Goal: Information Seeking & Learning: Learn about a topic

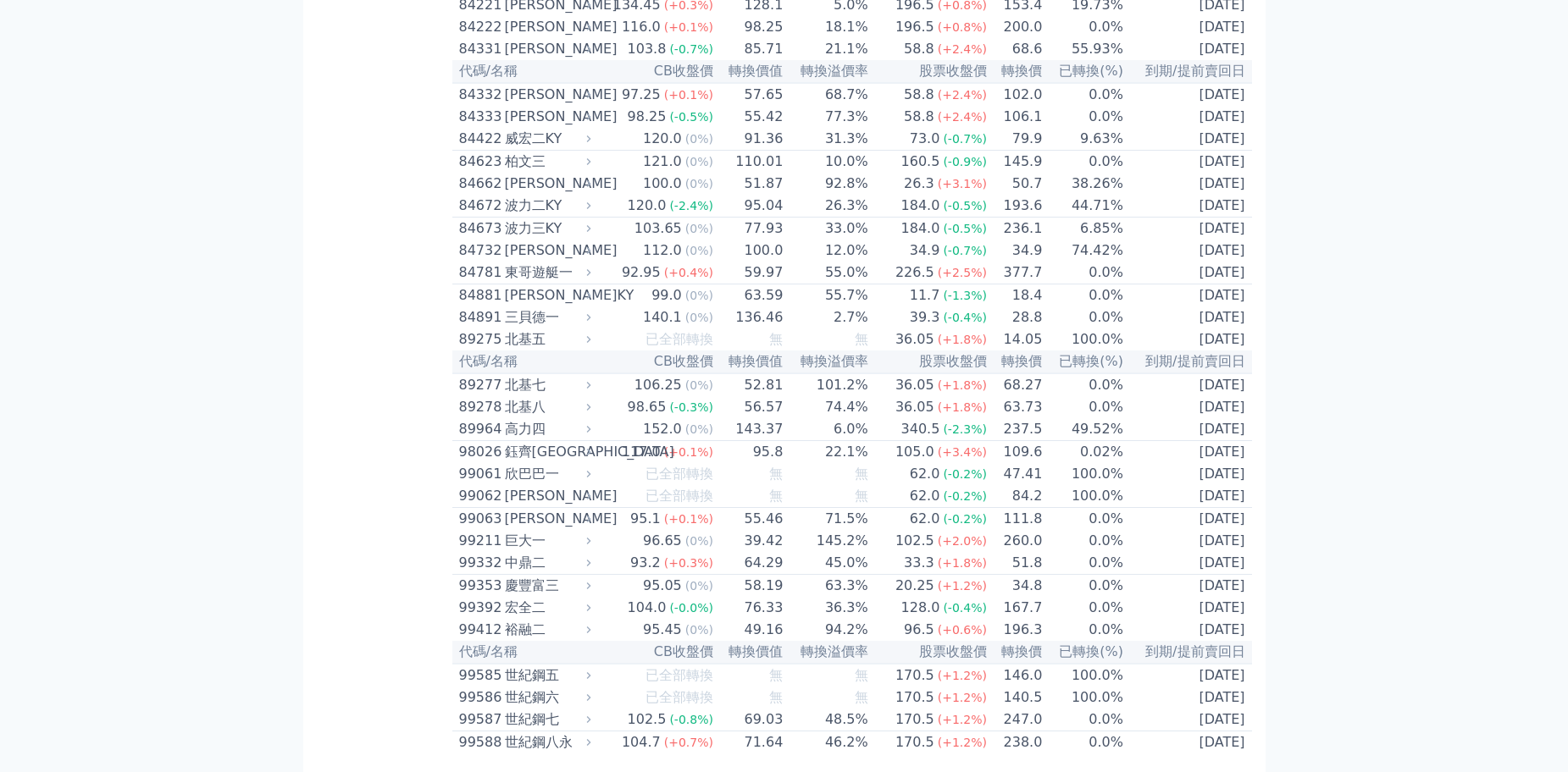
scroll to position [9398, 0]
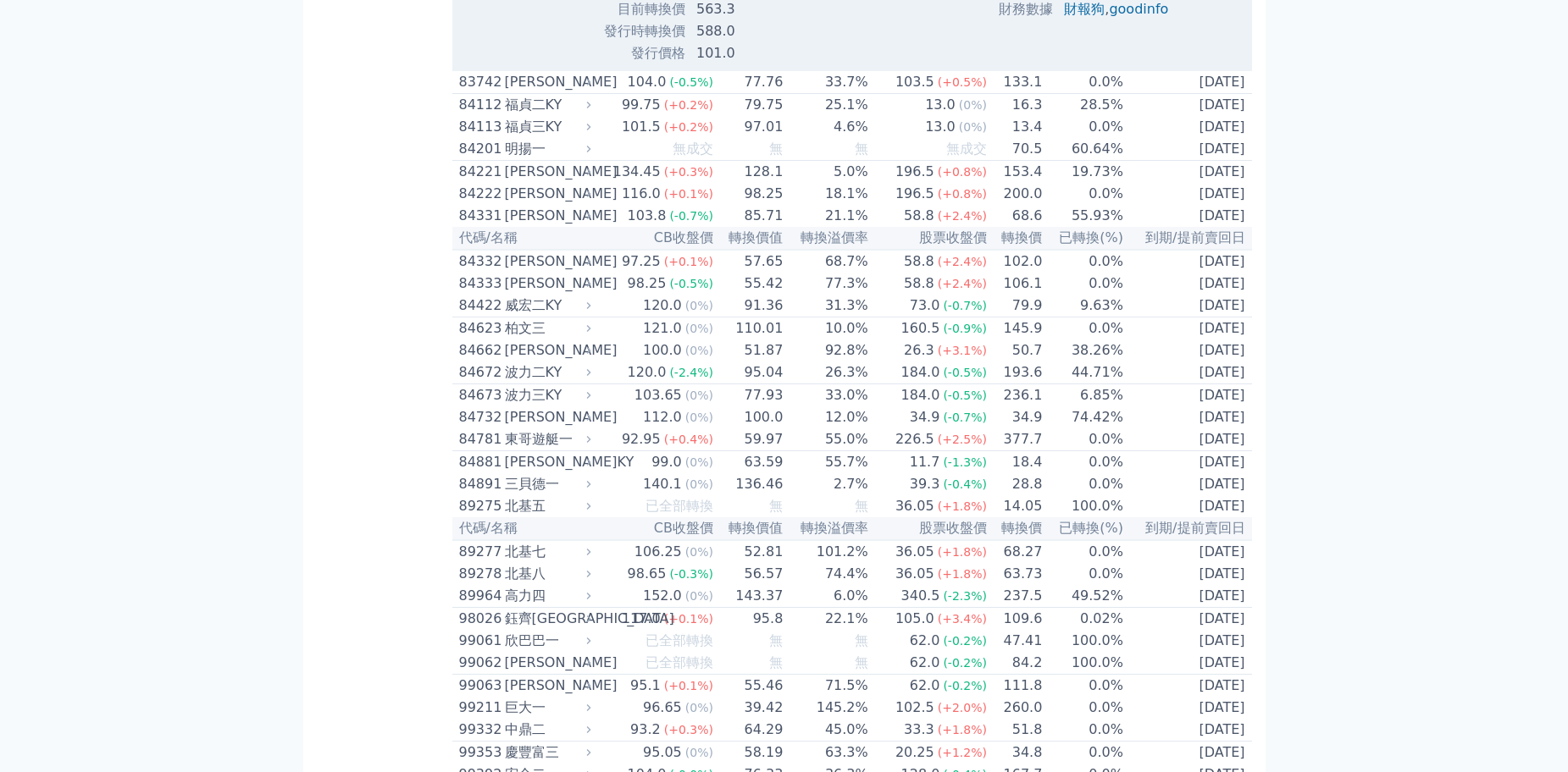
scroll to position [9567, 0]
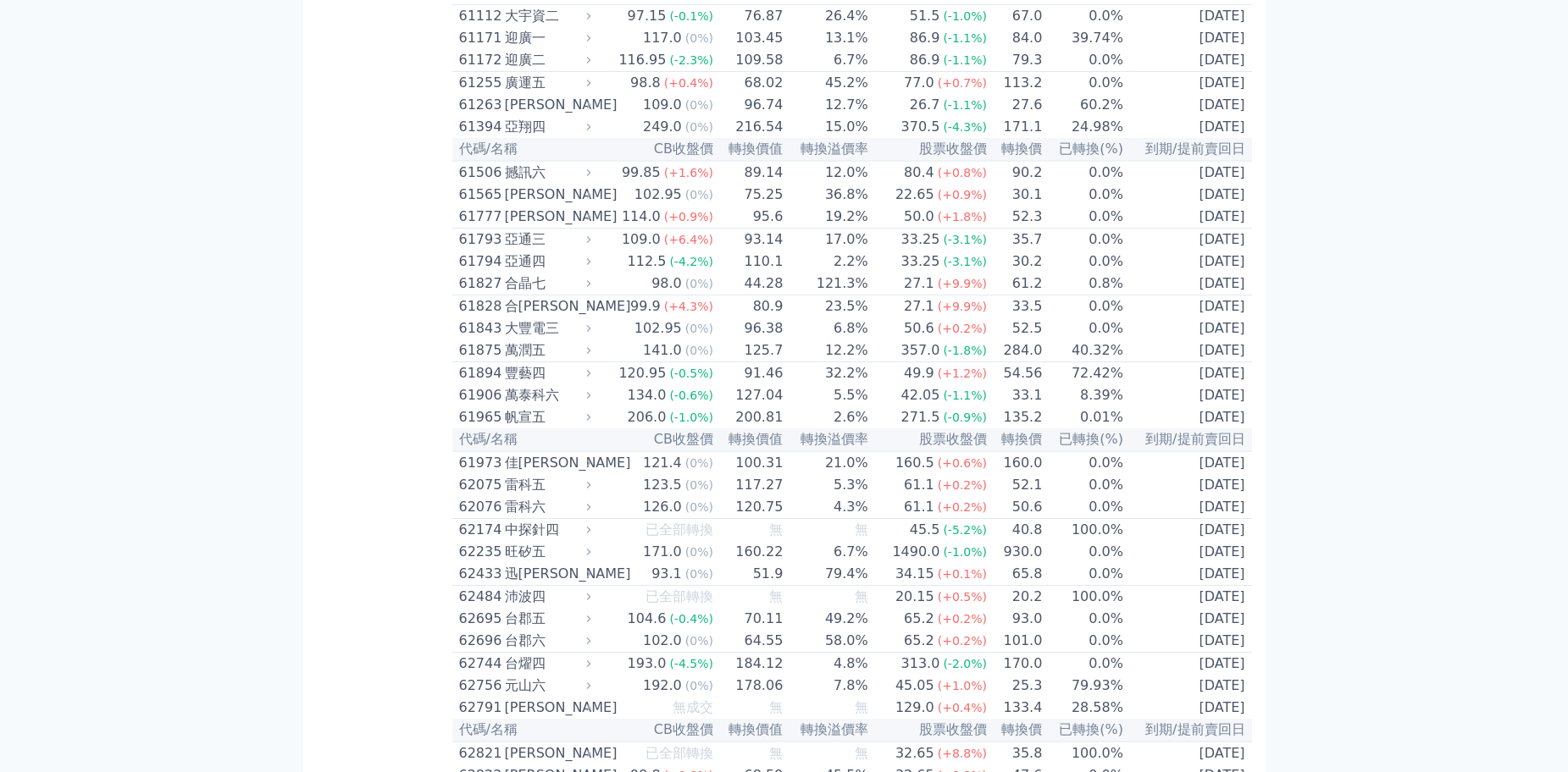
scroll to position [6019, 0]
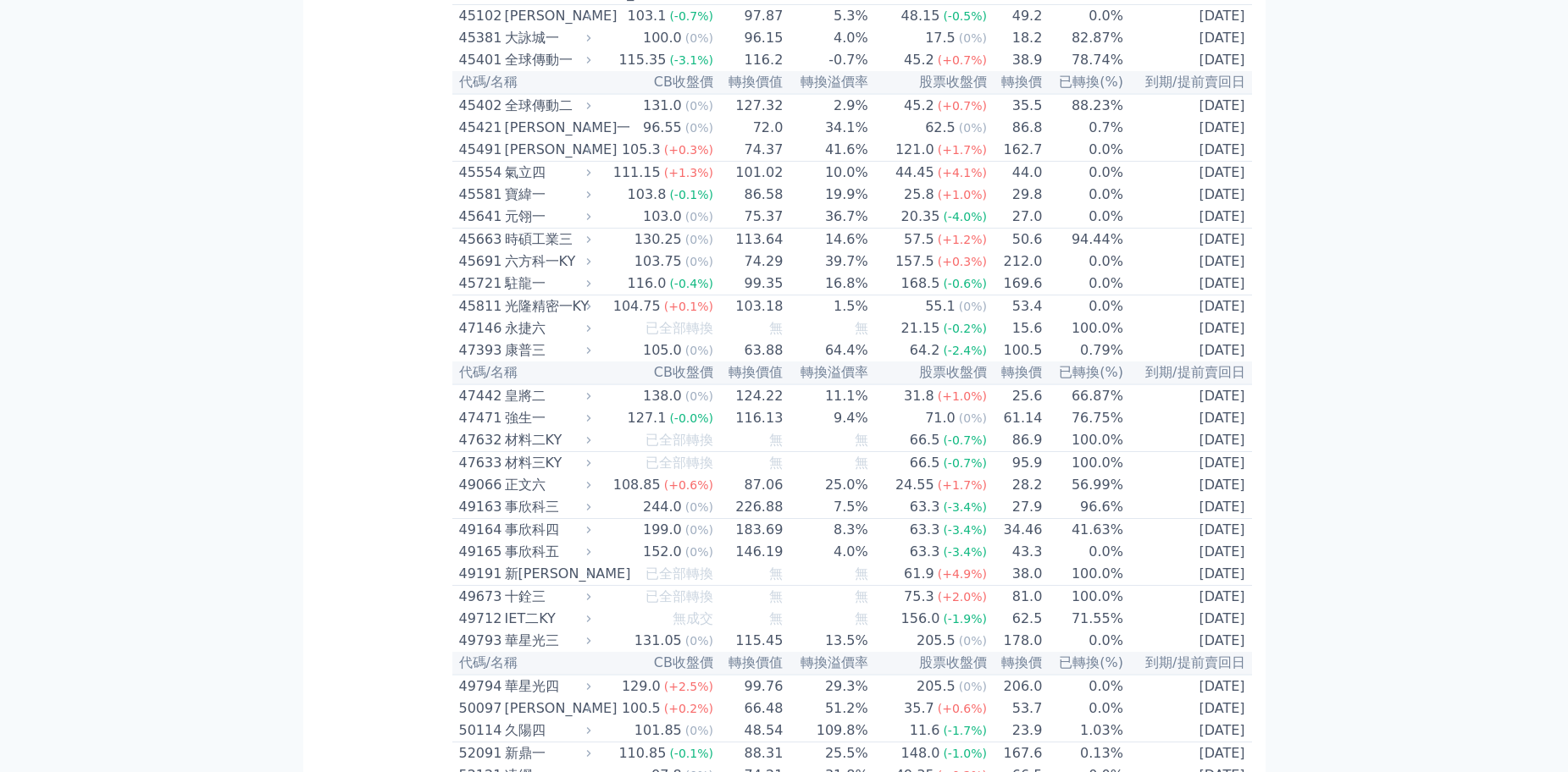
scroll to position [4749, 0]
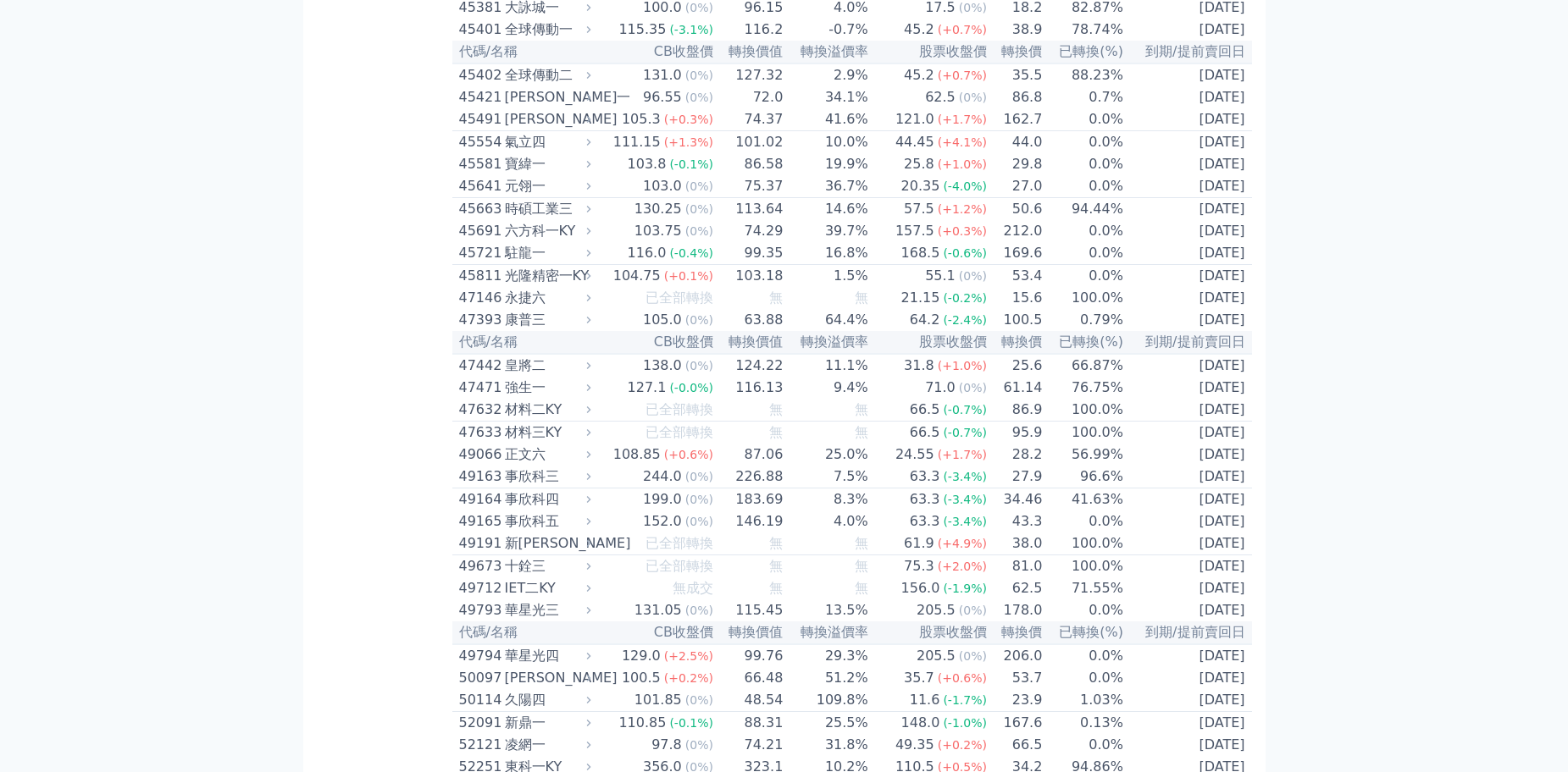
drag, startPoint x: 549, startPoint y: 169, endPoint x: 510, endPoint y: 172, distance: 39.1
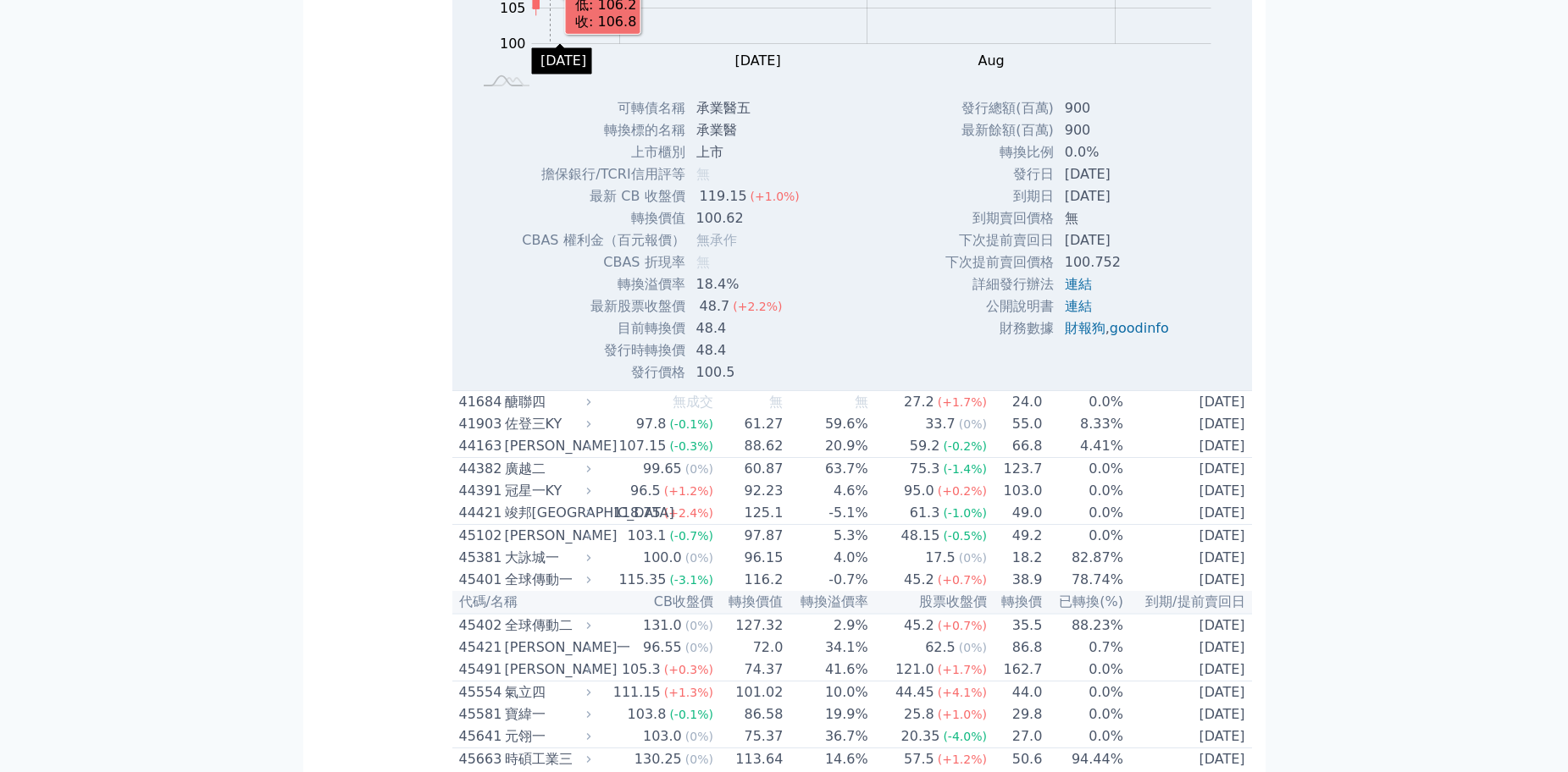
copy div "承業醫"
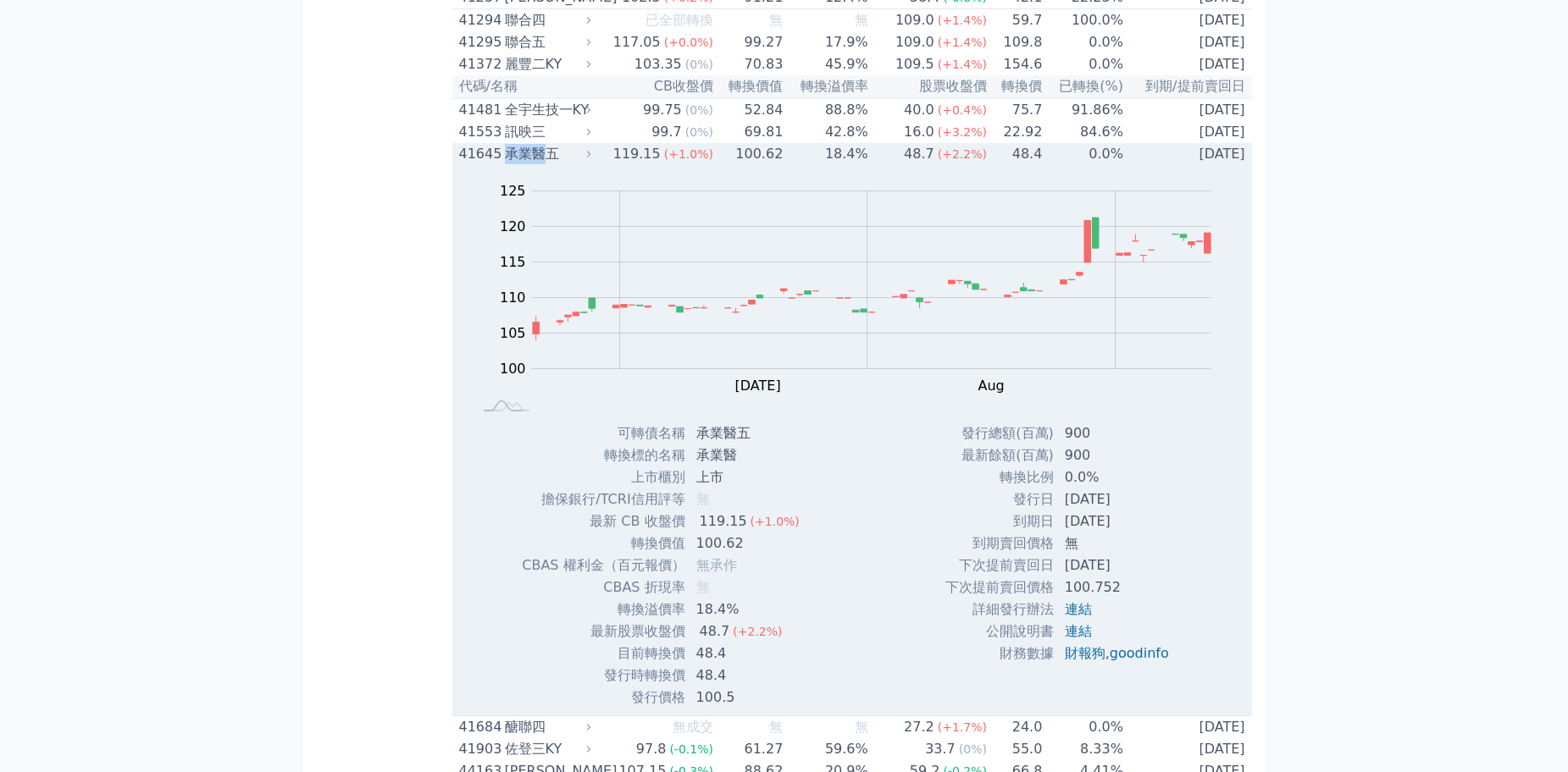
scroll to position [4410, 0]
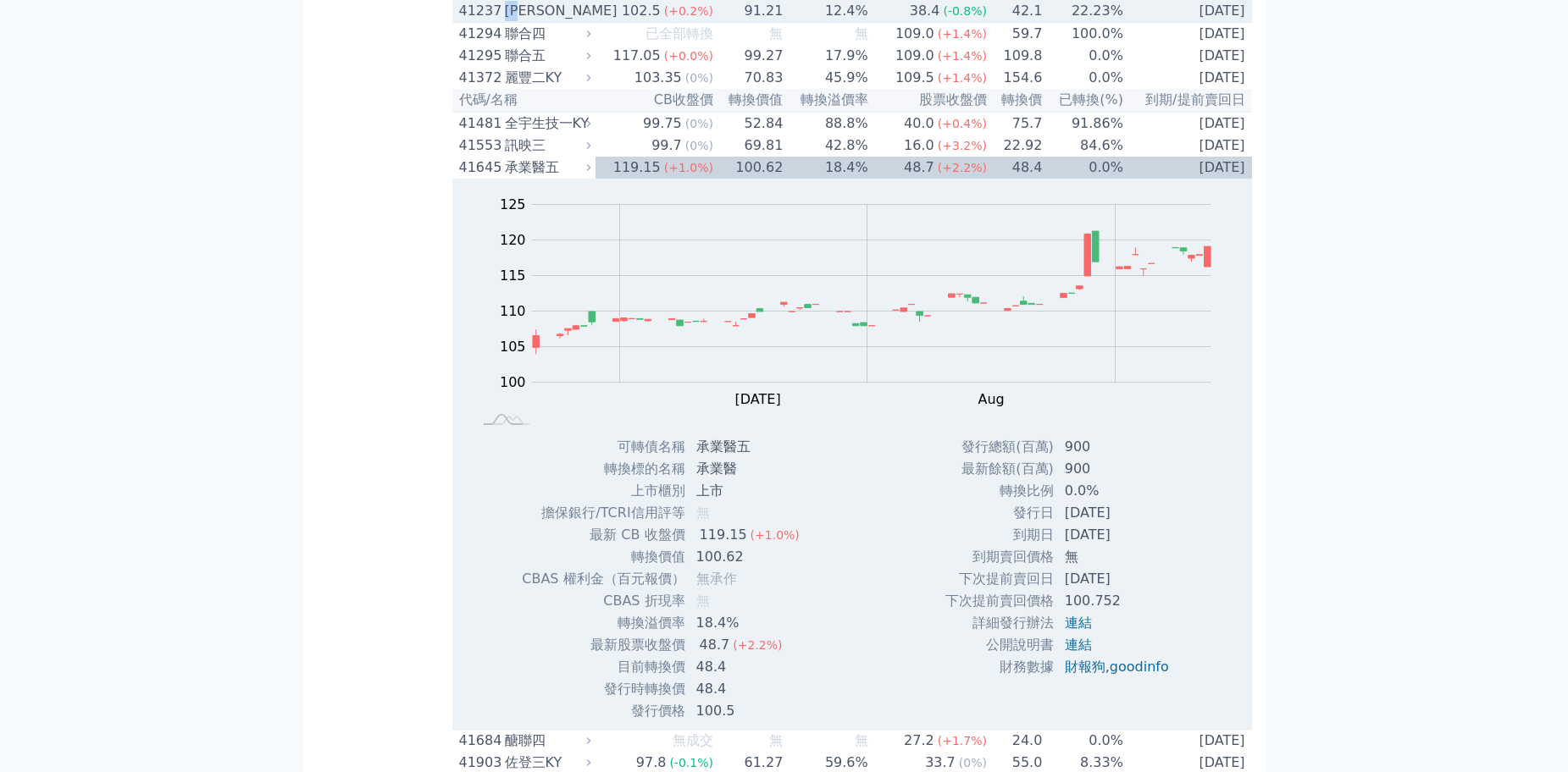
drag, startPoint x: 530, startPoint y: 340, endPoint x: 511, endPoint y: 345, distance: 19.6
click at [511, 21] on div "[PERSON_NAME]" at bounding box center [547, 11] width 83 height 20
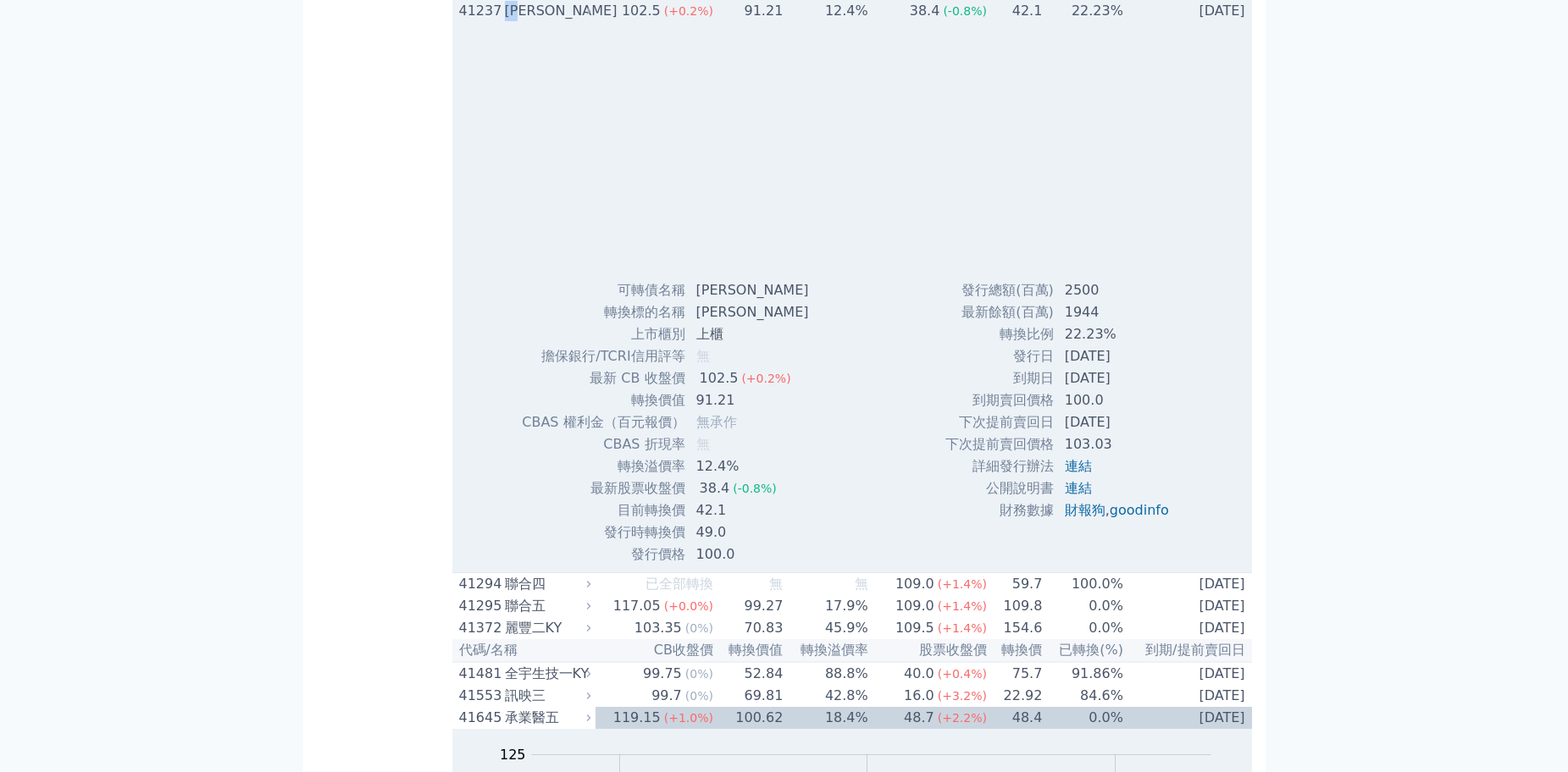
copy div "[PERSON_NAME]"
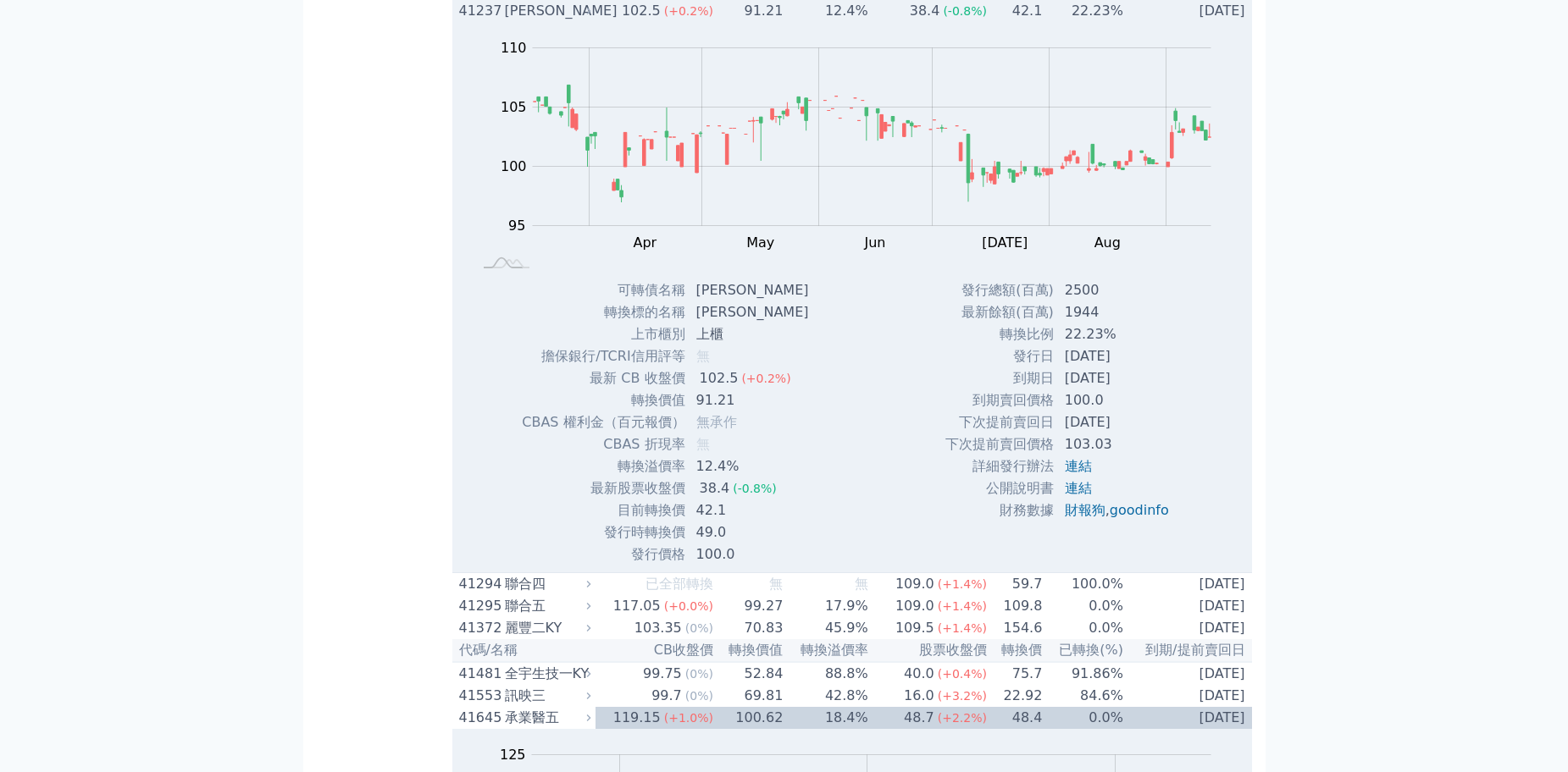
click at [736, 22] on td "91.21" at bounding box center [749, 11] width 70 height 22
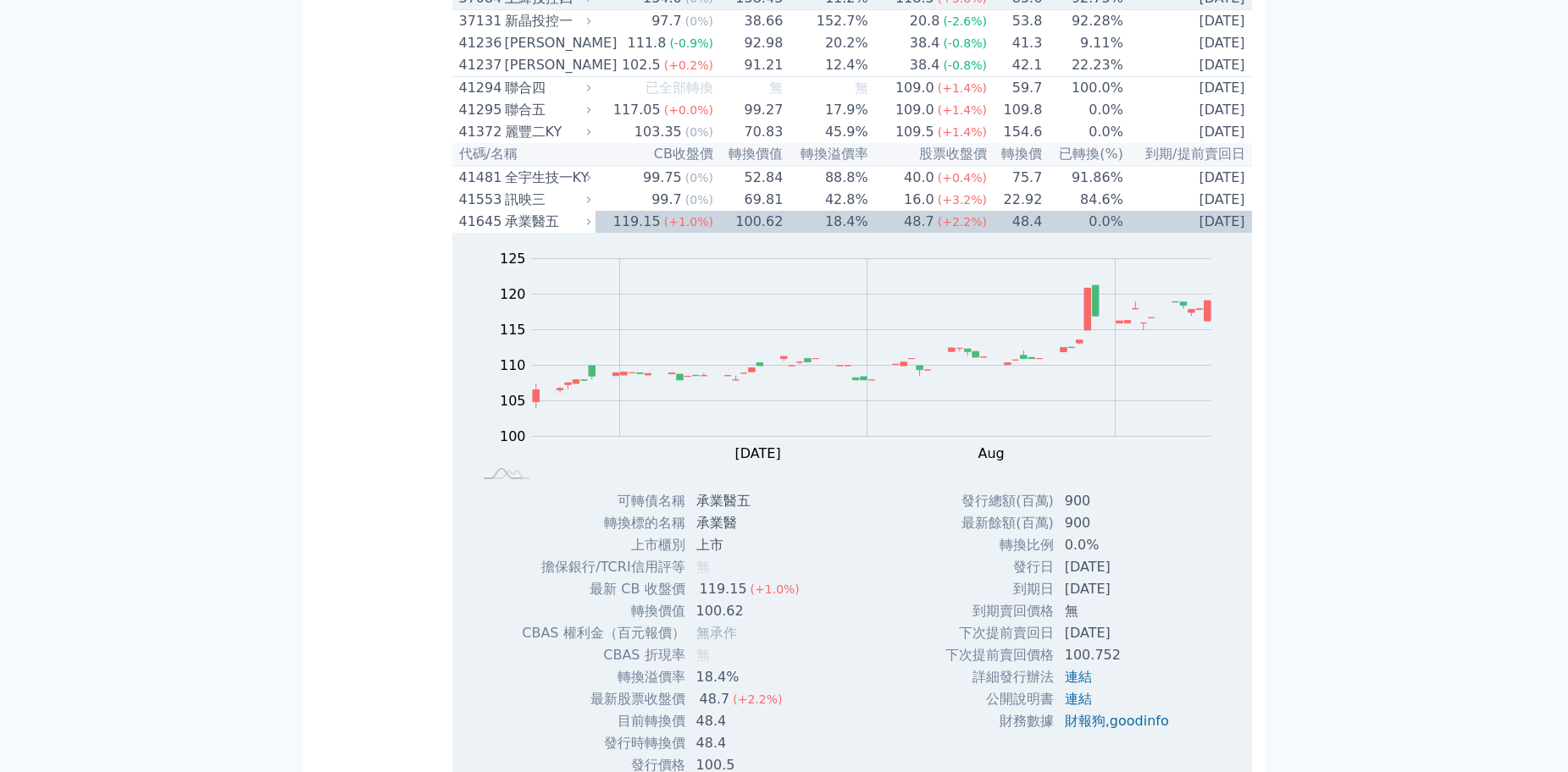
scroll to position [4325, 0]
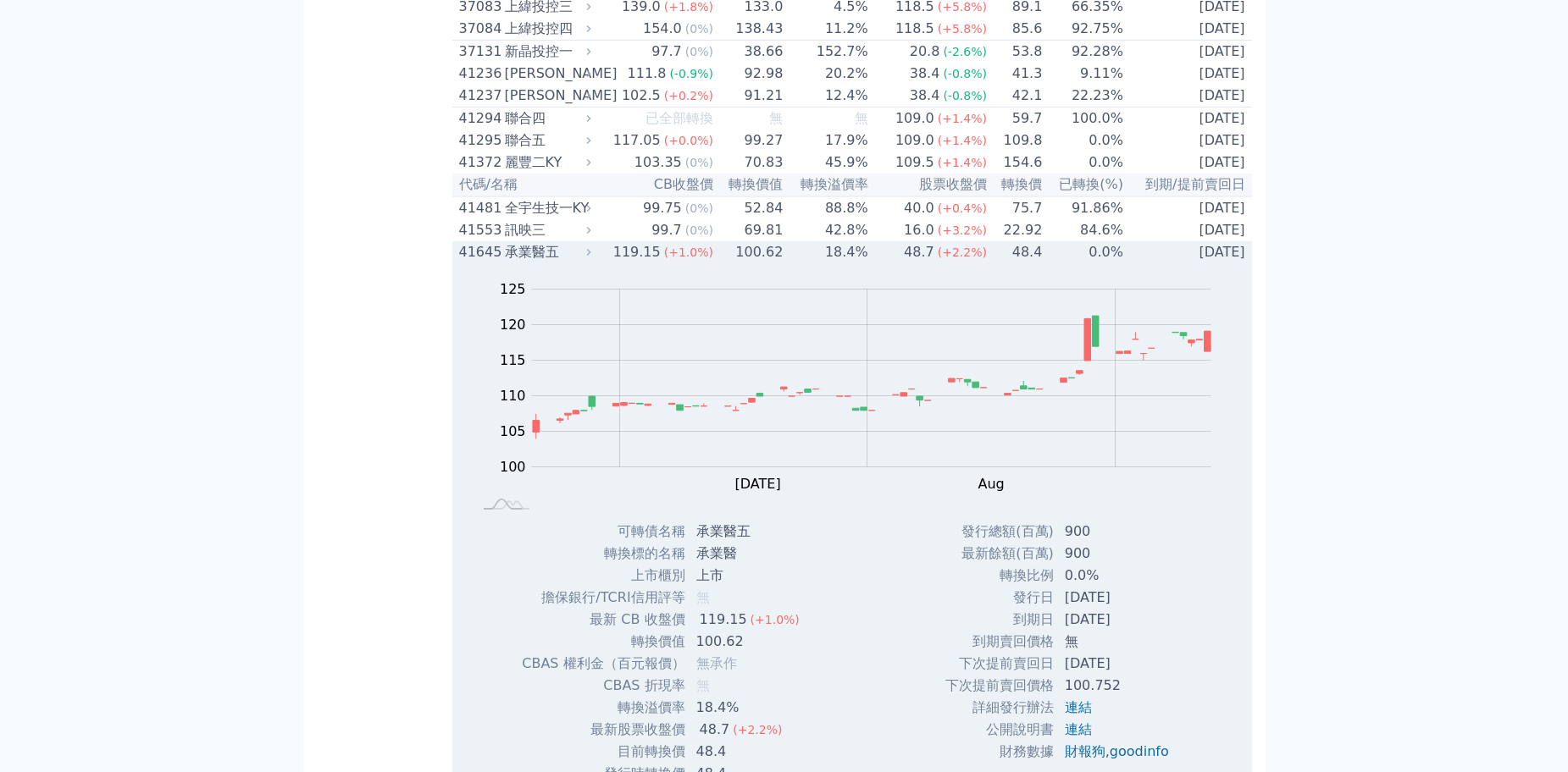
click at [561, 263] on div "承業醫五" at bounding box center [547, 252] width 83 height 20
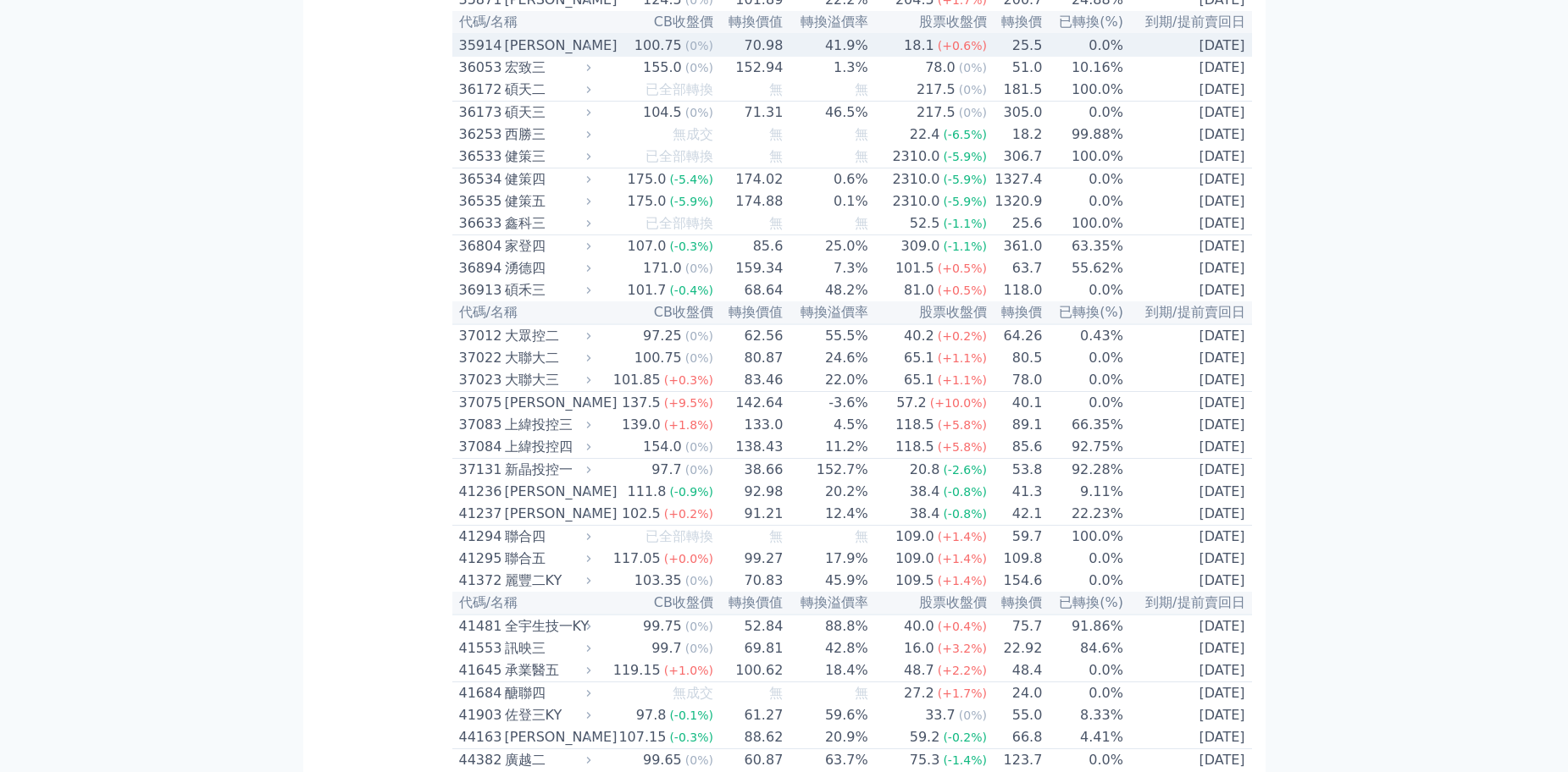
scroll to position [3902, 0]
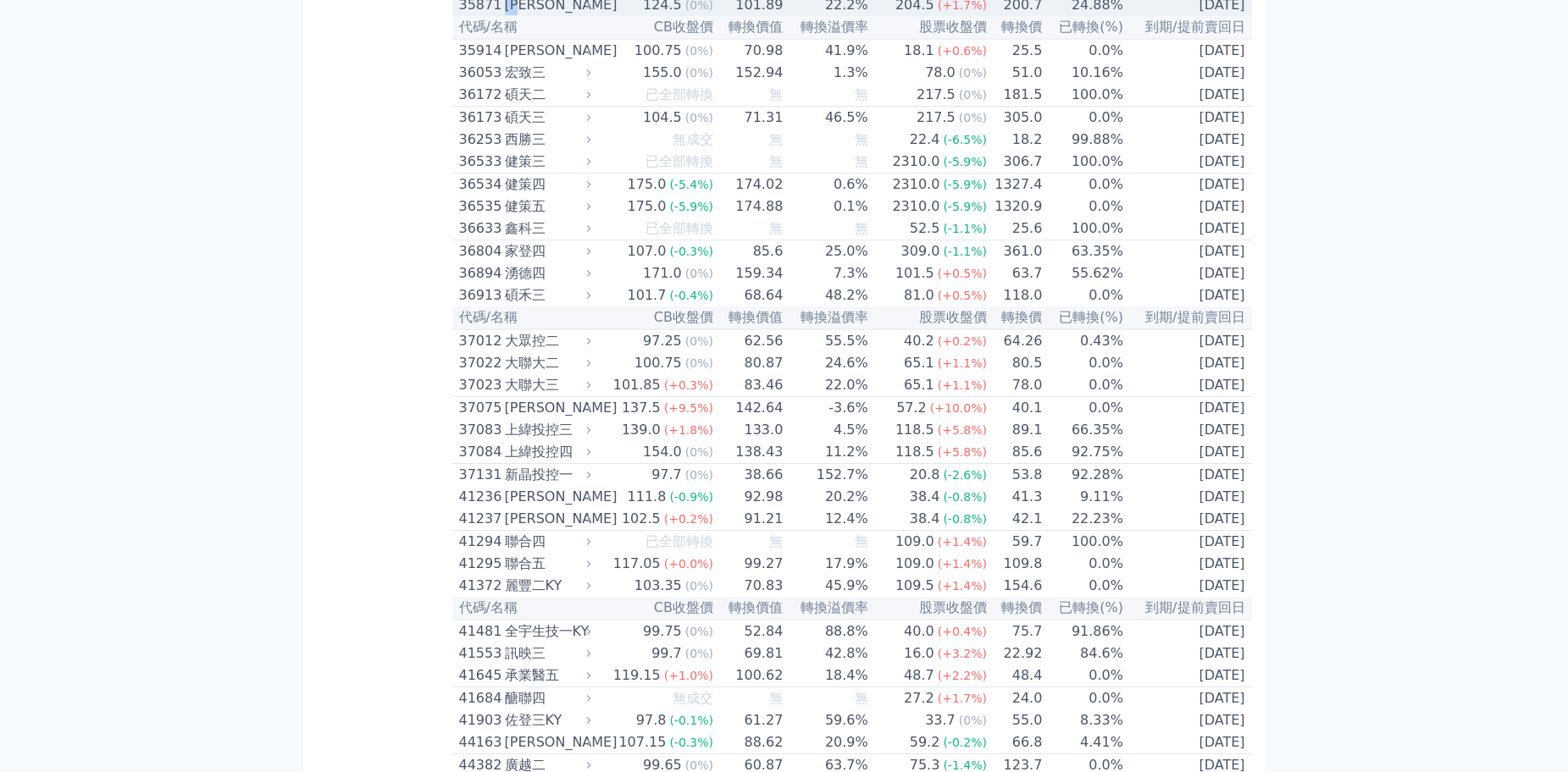
drag, startPoint x: 531, startPoint y: 294, endPoint x: 508, endPoint y: 295, distance: 23.0
click at [508, 15] on div "[PERSON_NAME]" at bounding box center [547, 4] width 83 height 20
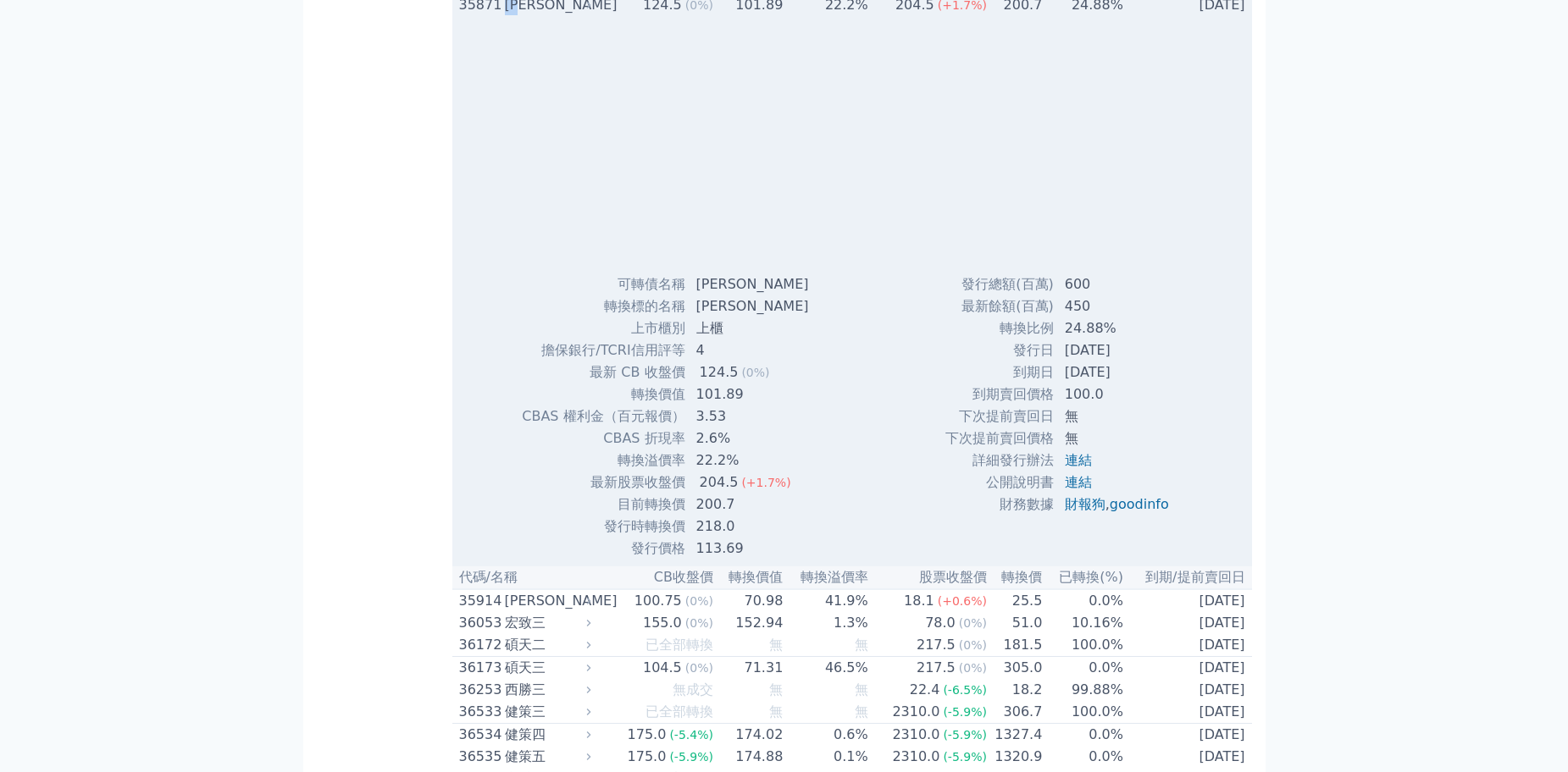
copy div "[PERSON_NAME]"
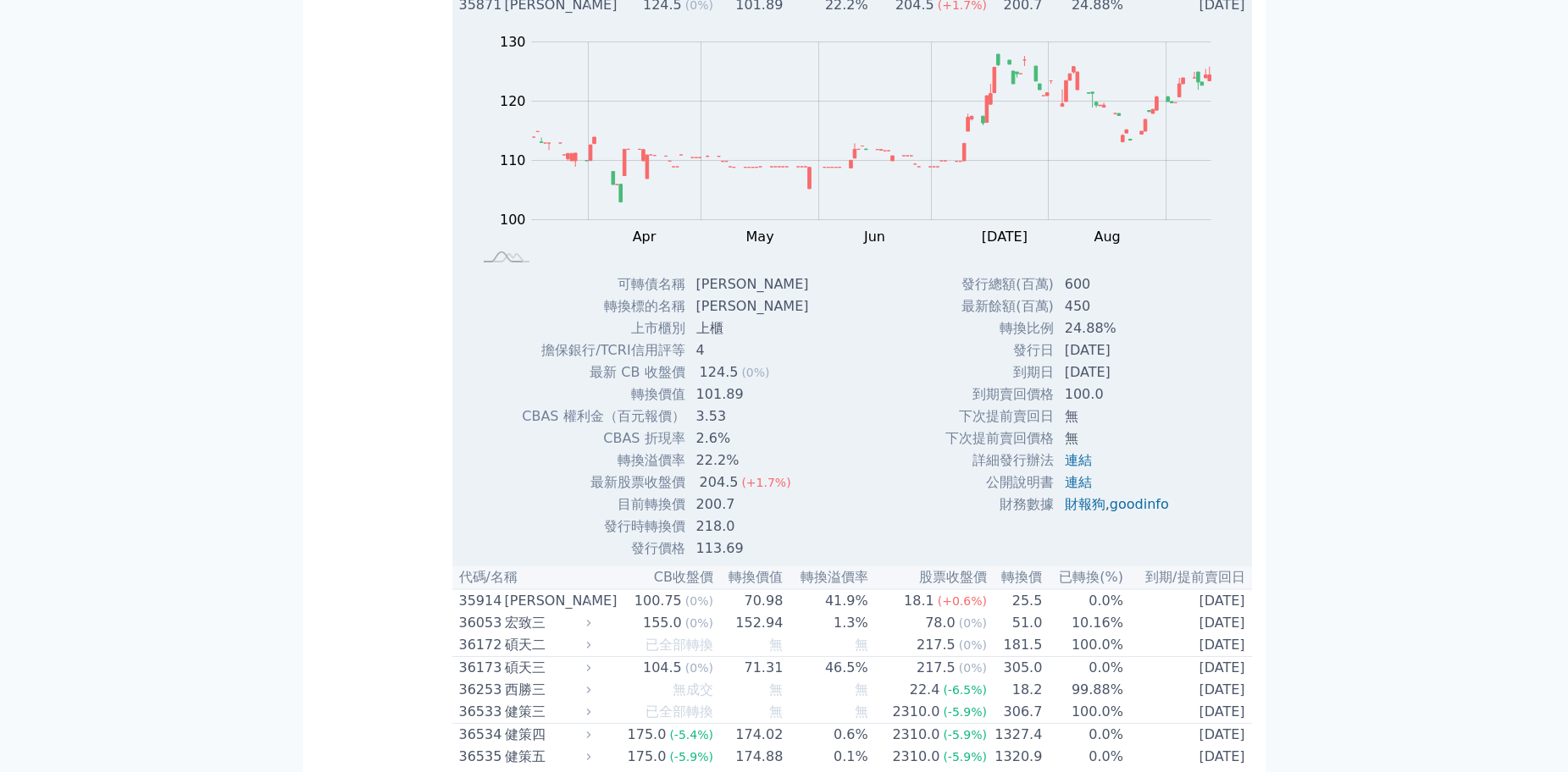
click at [780, 16] on td "101.89" at bounding box center [749, 4] width 70 height 22
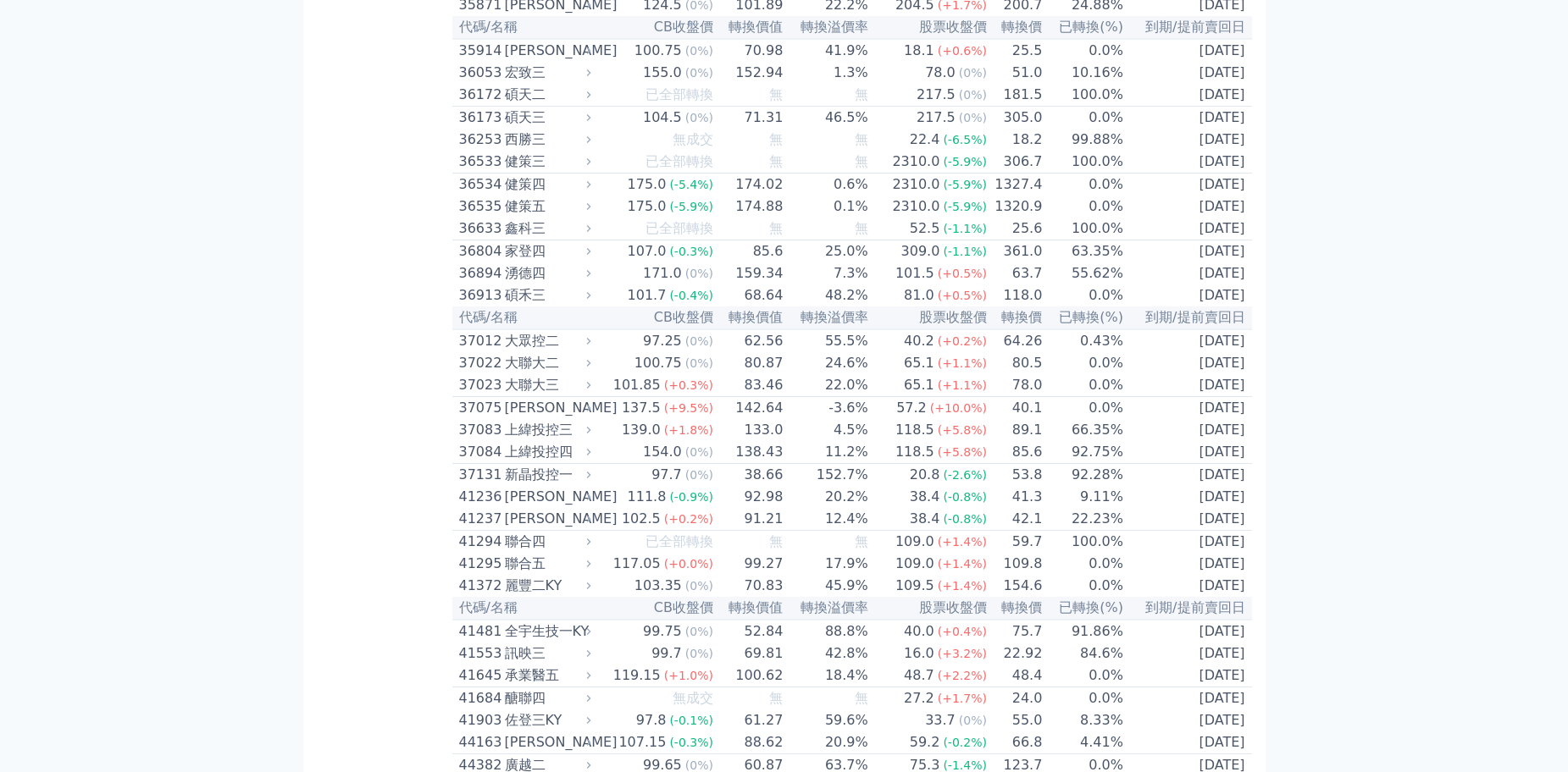
drag, startPoint x: 529, startPoint y: 248, endPoint x: 505, endPoint y: 250, distance: 24.1
copy div "[PERSON_NAME]"
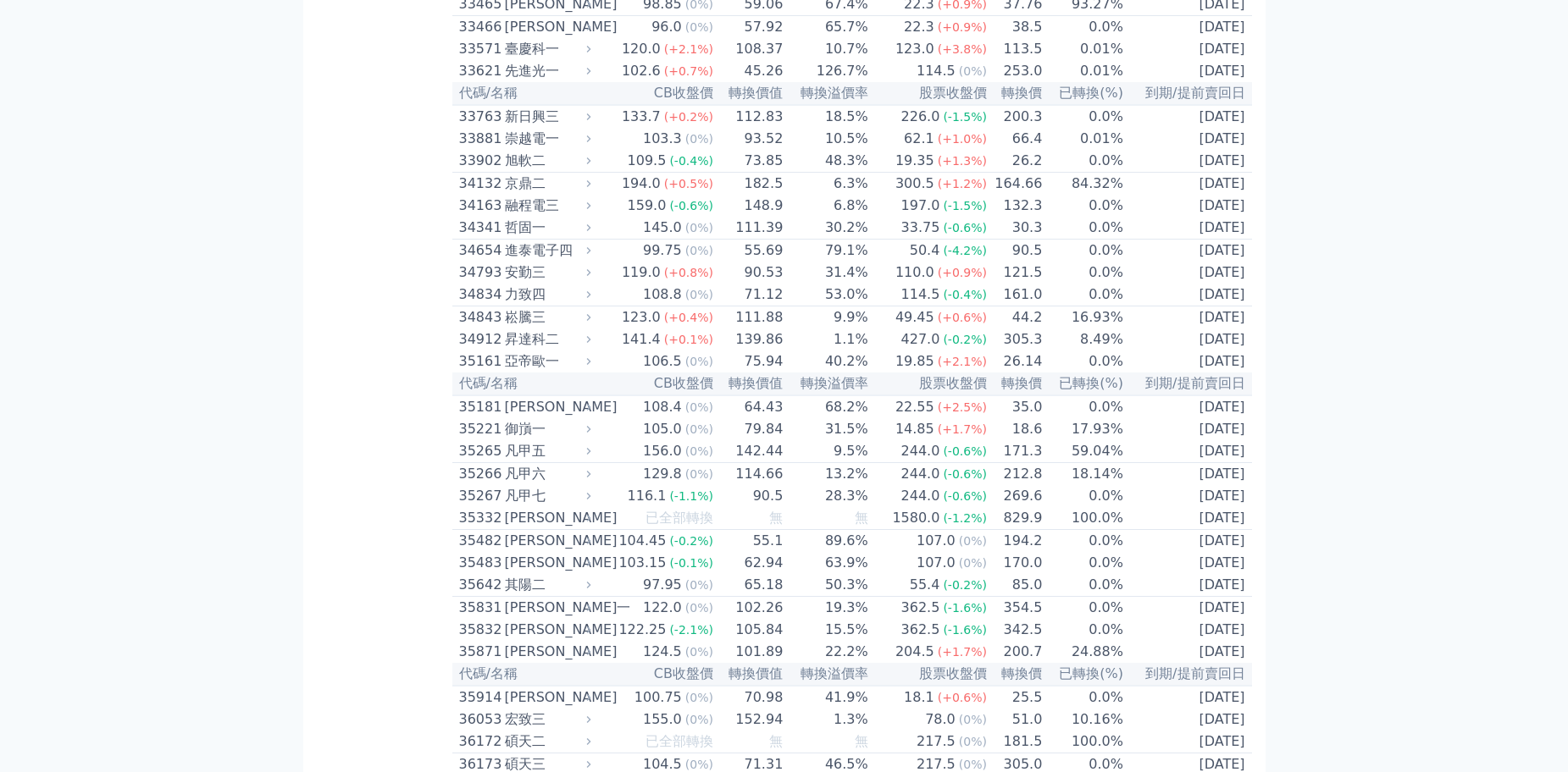
scroll to position [3224, 0]
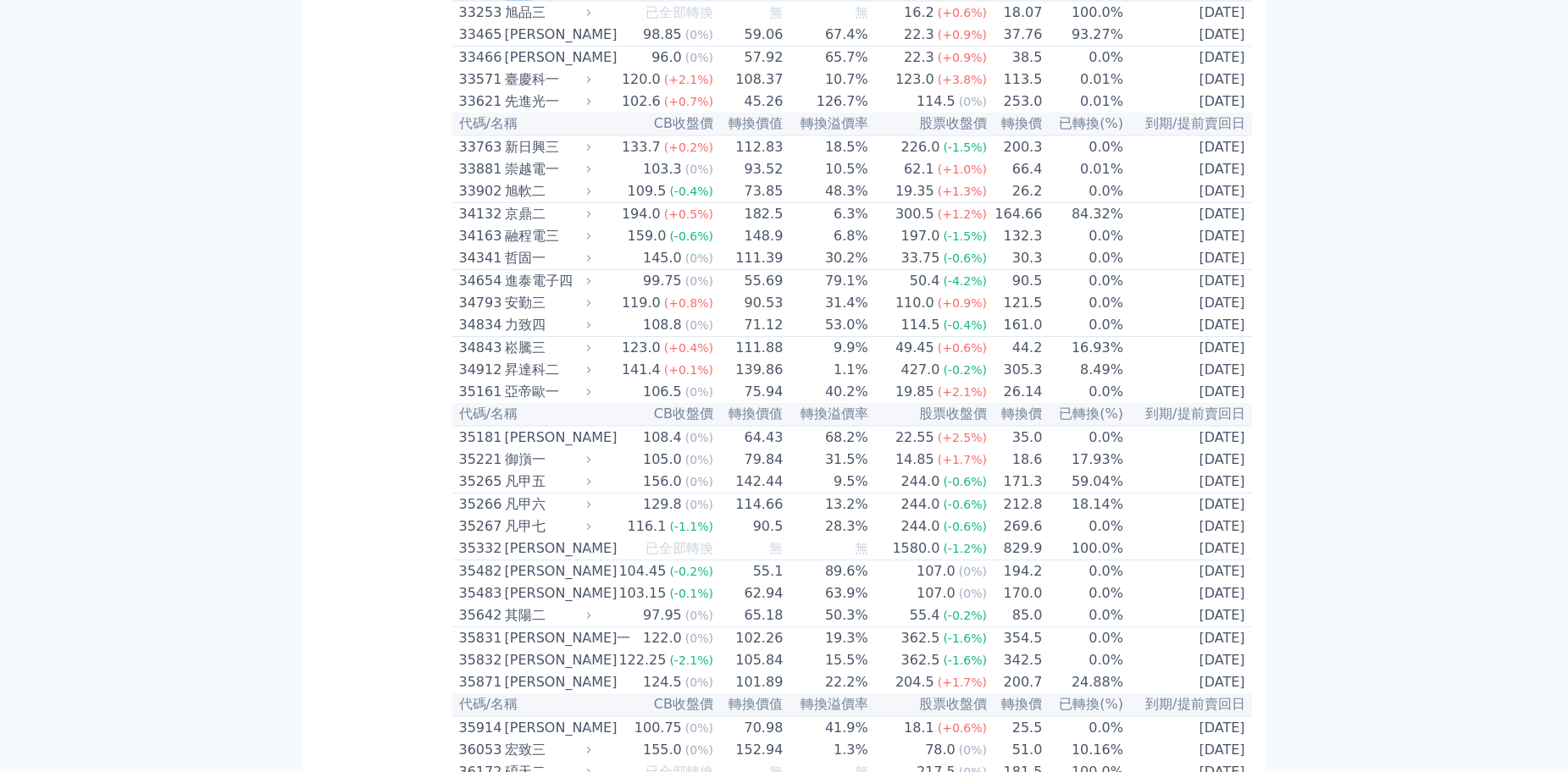
drag, startPoint x: 534, startPoint y: 227, endPoint x: 511, endPoint y: 233, distance: 23.8
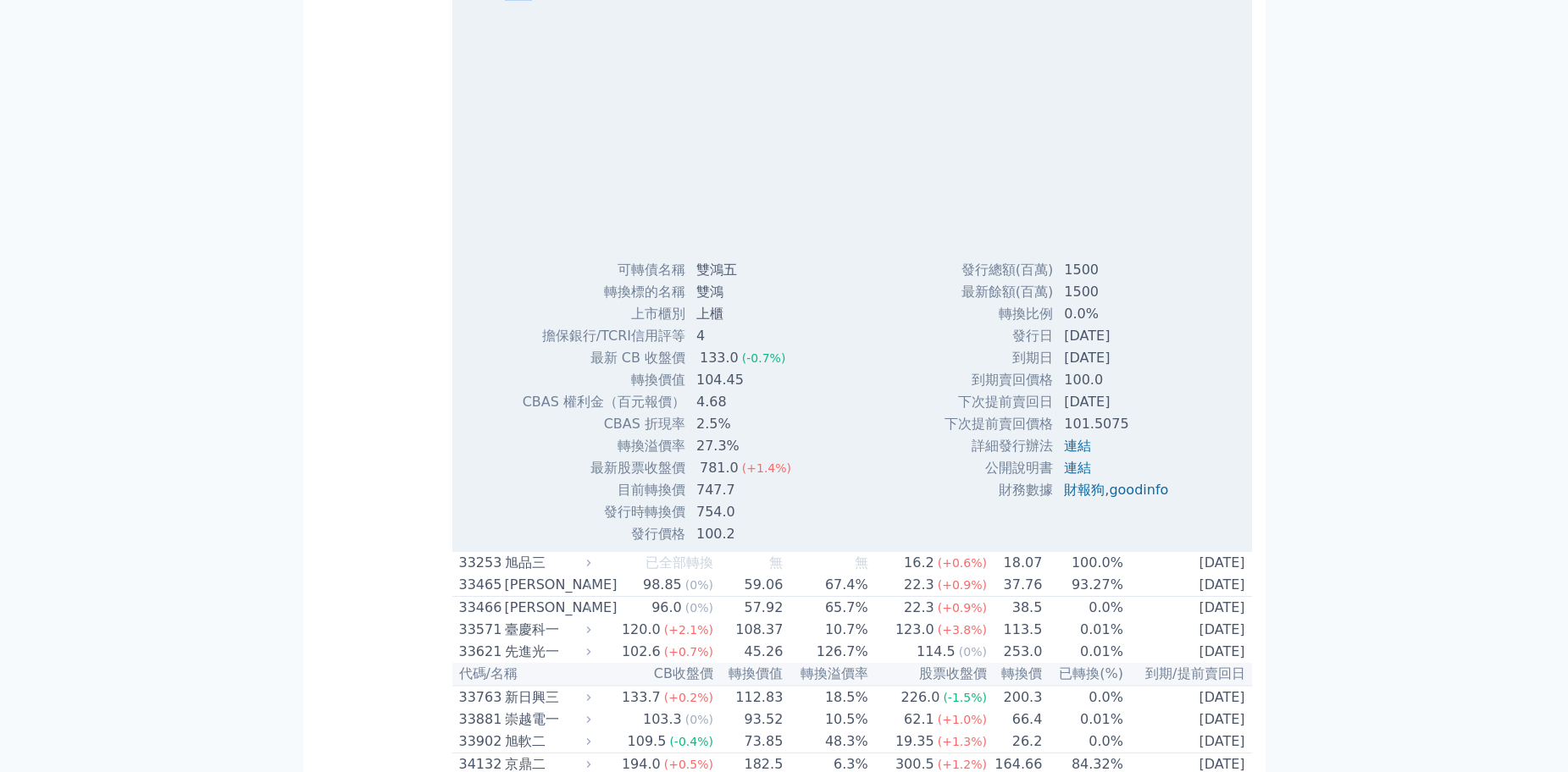
copy div "雙鴻"
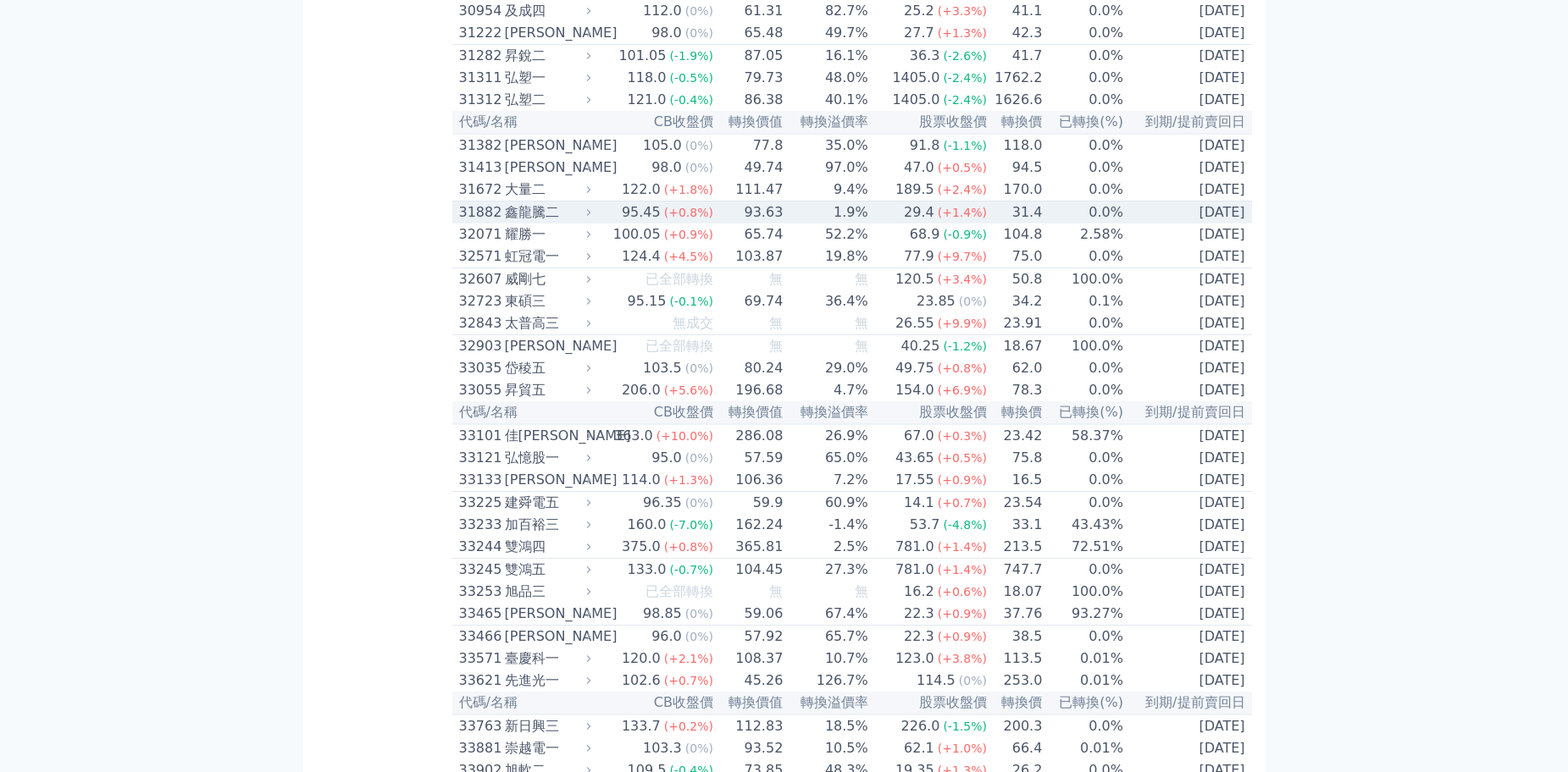
scroll to position [2547, 0]
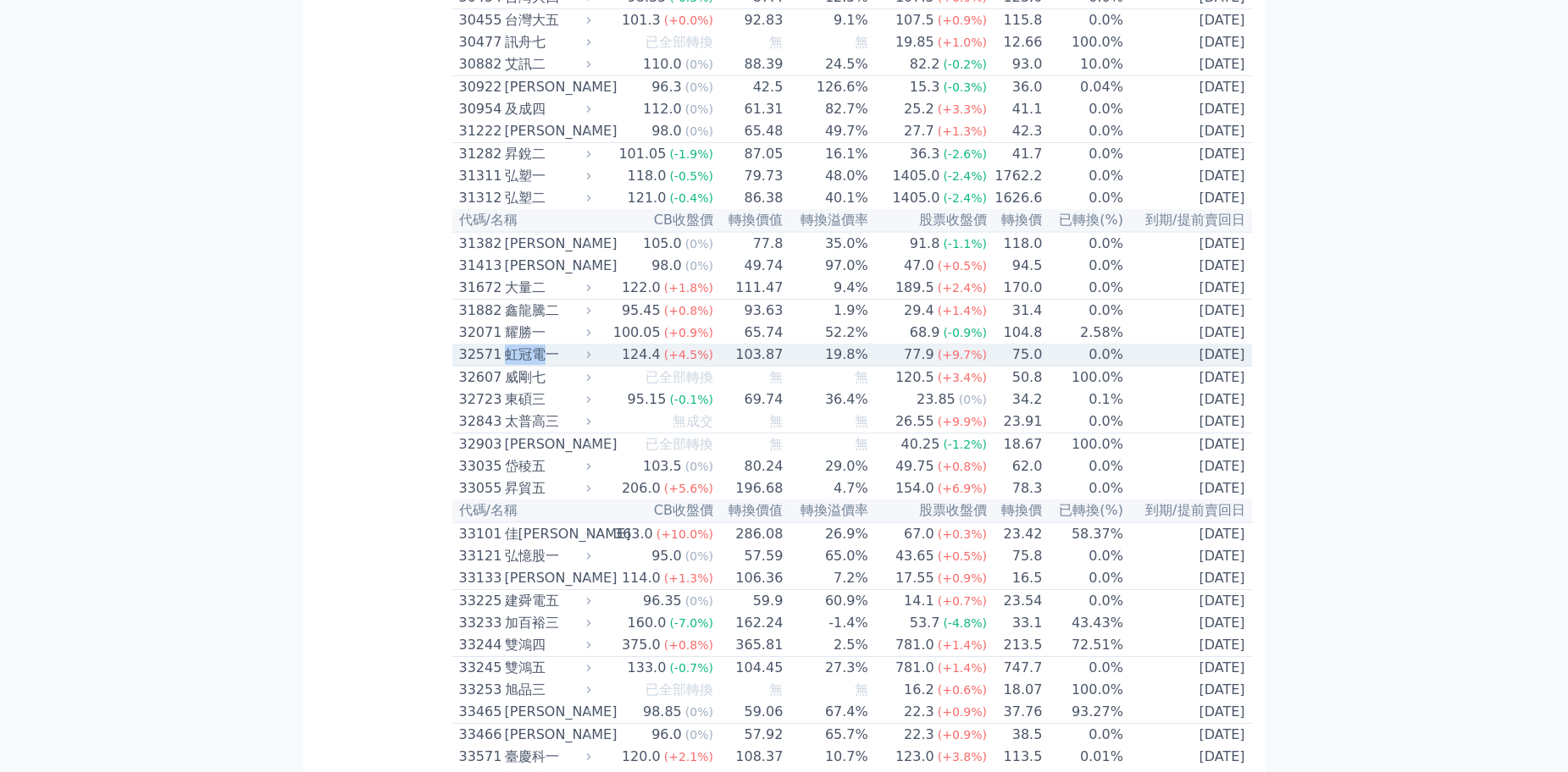
drag, startPoint x: 545, startPoint y: 569, endPoint x: 508, endPoint y: 567, distance: 37.1
click at [508, 365] on div "虹冠電一" at bounding box center [547, 355] width 83 height 20
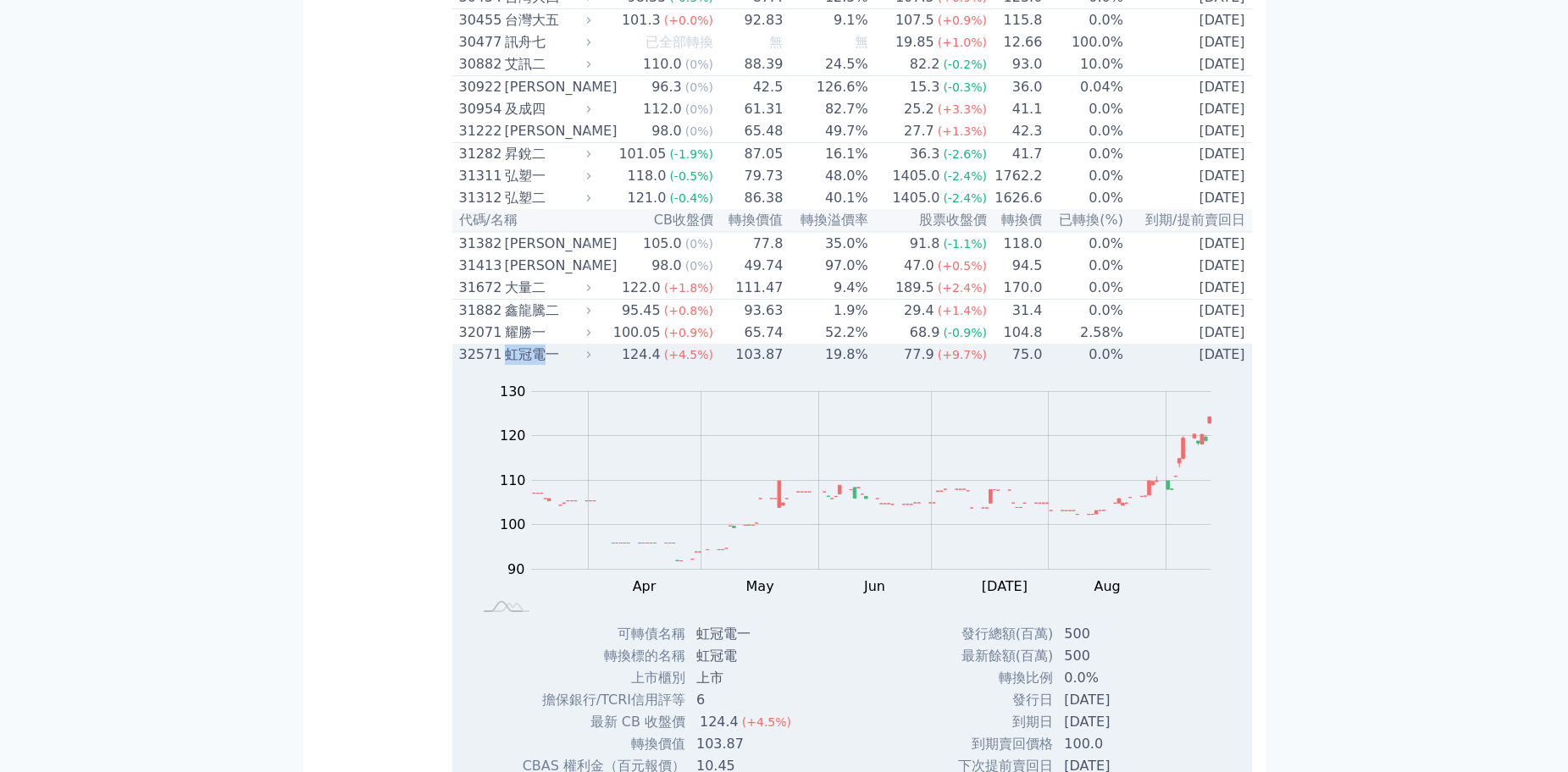
copy div "虹冠電"
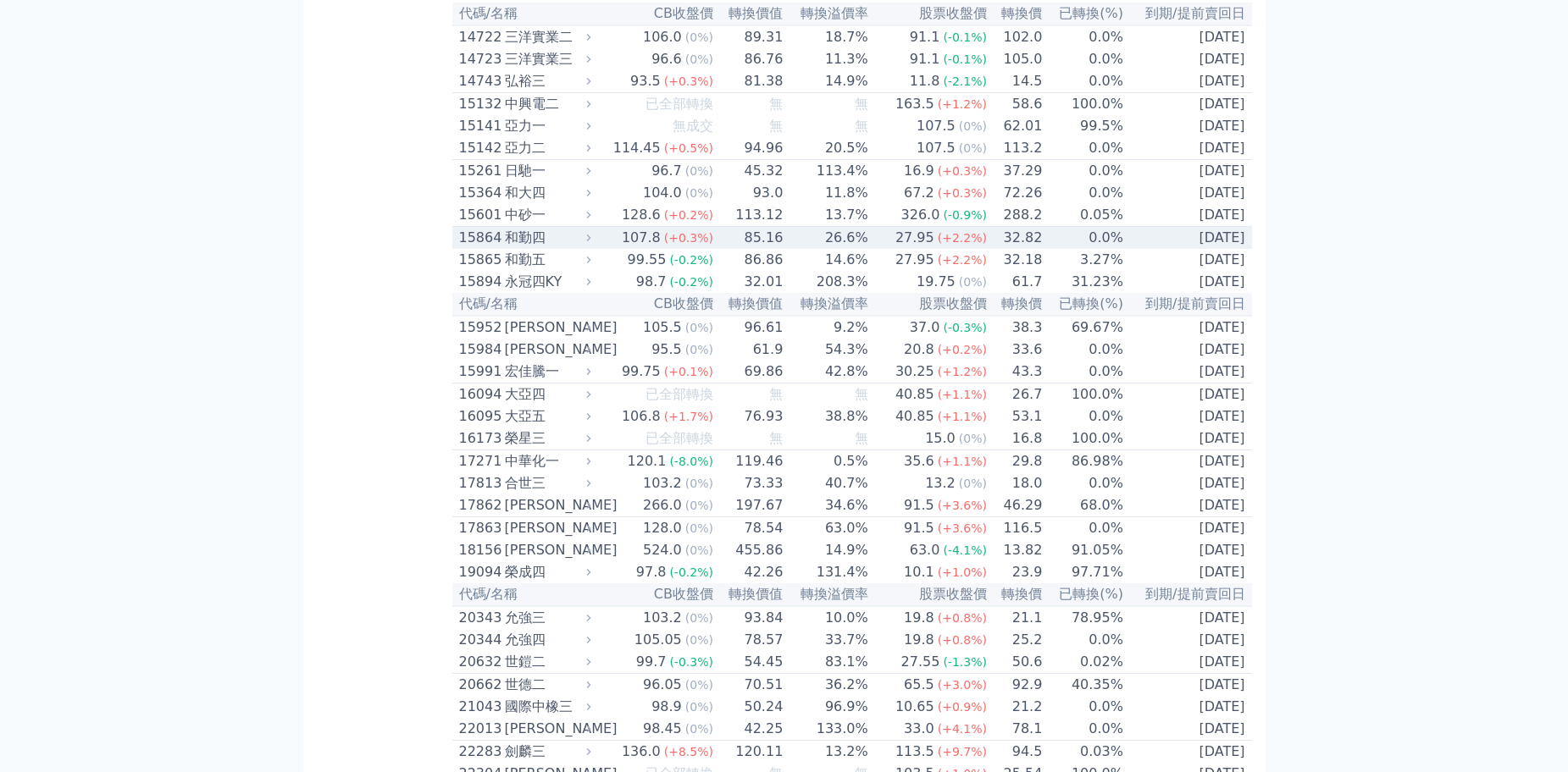
scroll to position [346, 0]
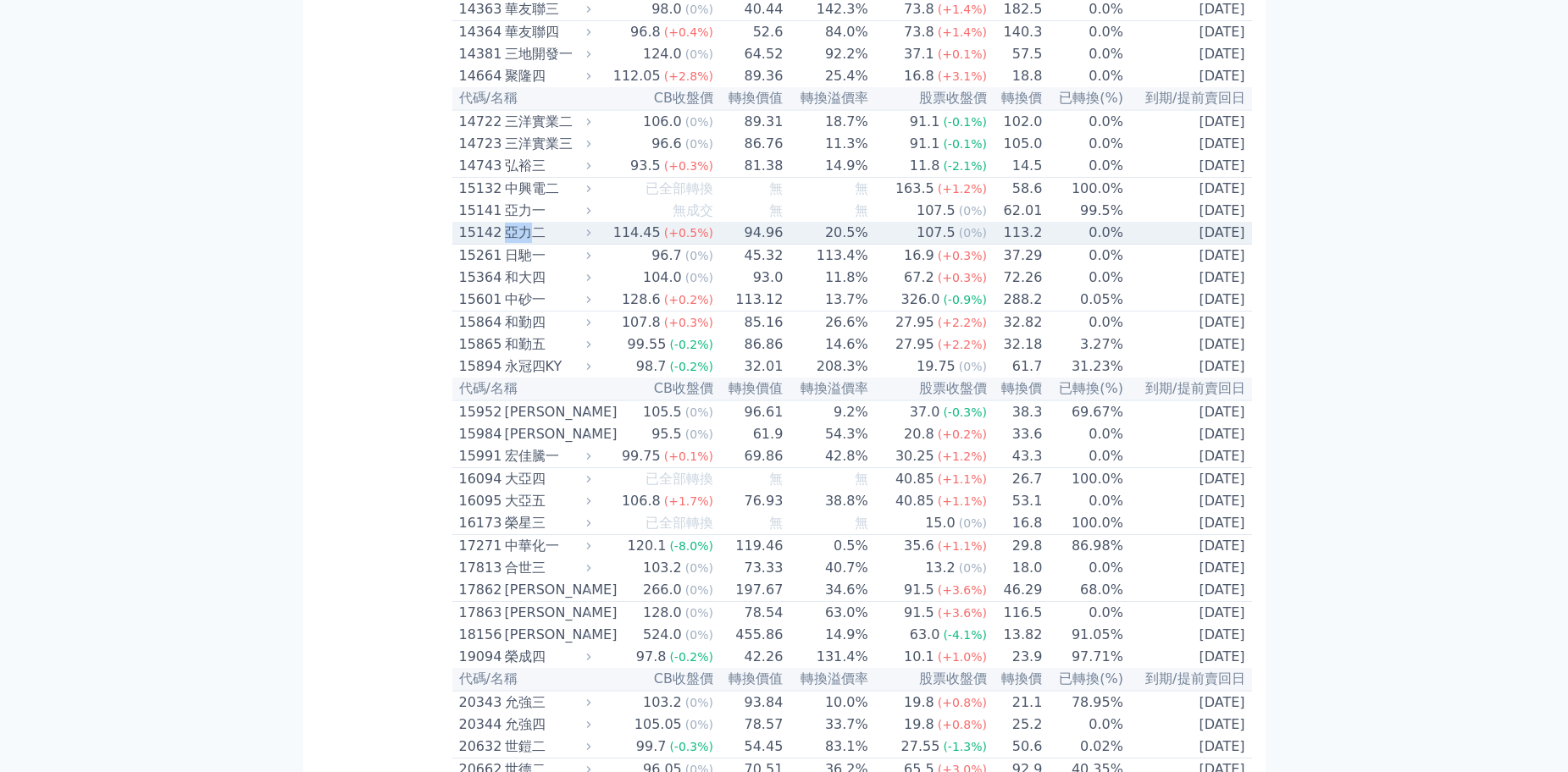
drag, startPoint x: 531, startPoint y: 264, endPoint x: 511, endPoint y: 270, distance: 20.9
click at [511, 243] on div "亞力二" at bounding box center [547, 233] width 83 height 20
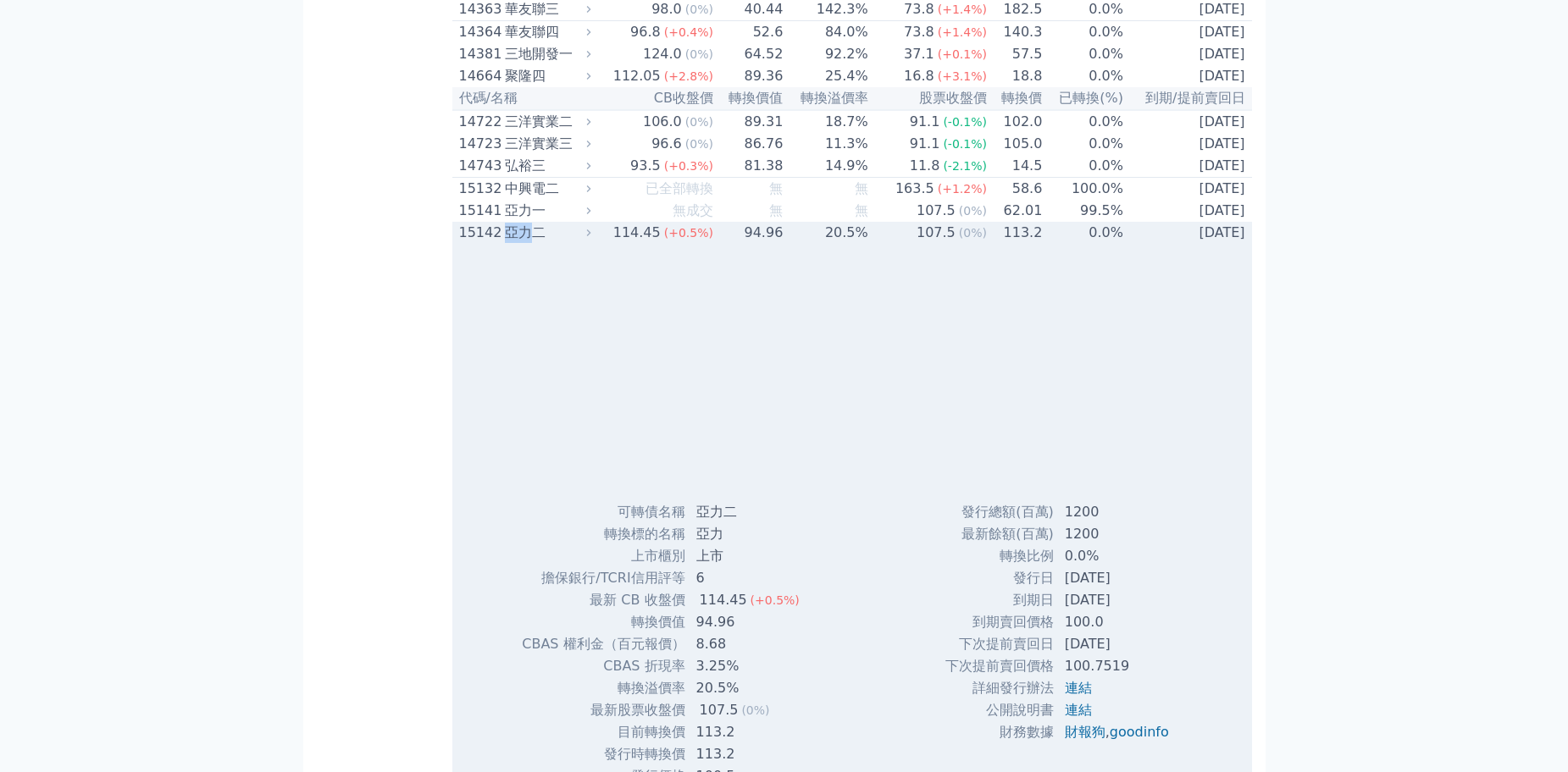
copy div "亞力"
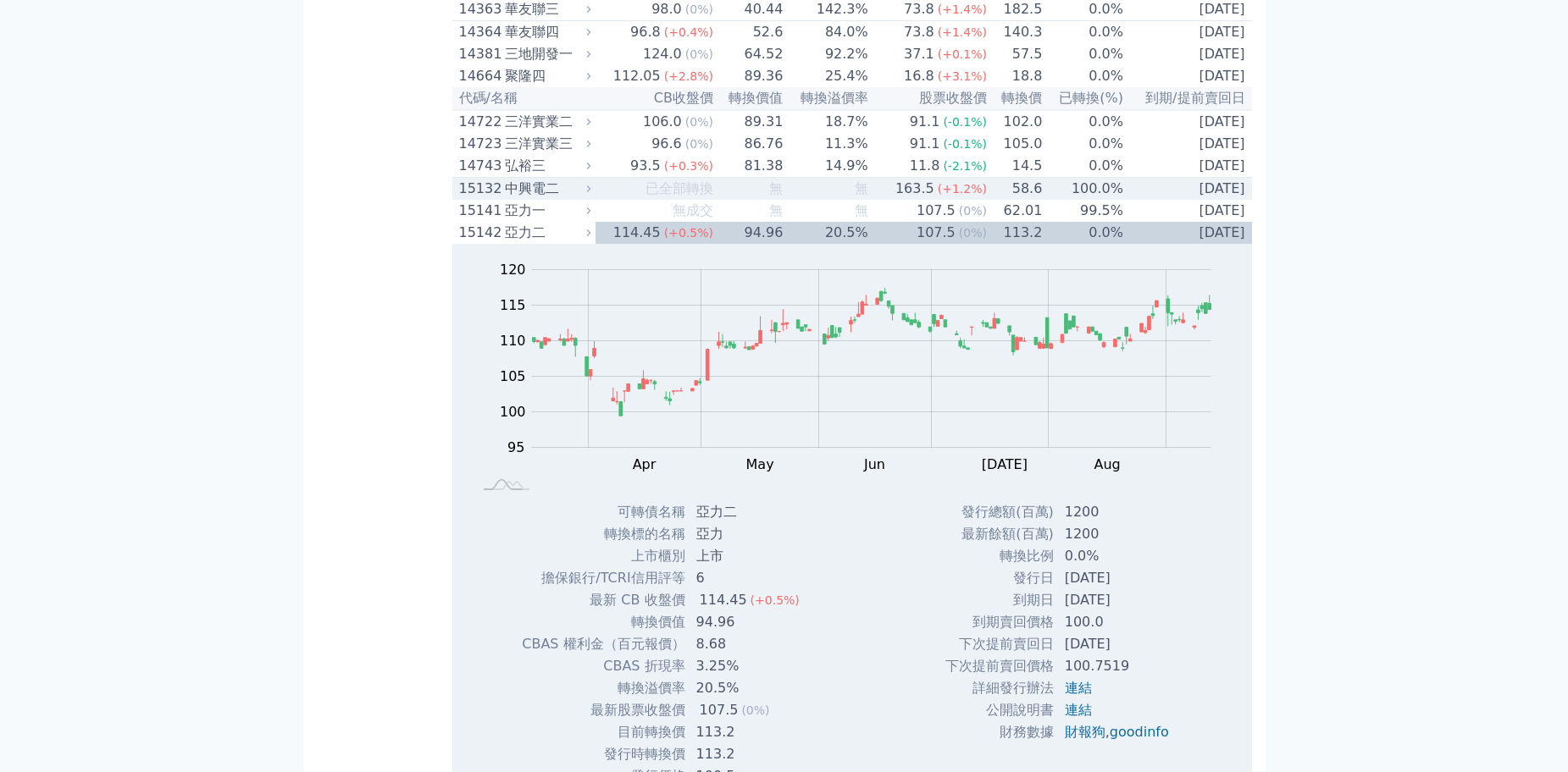
click at [823, 201] on td "無" at bounding box center [826, 189] width 85 height 23
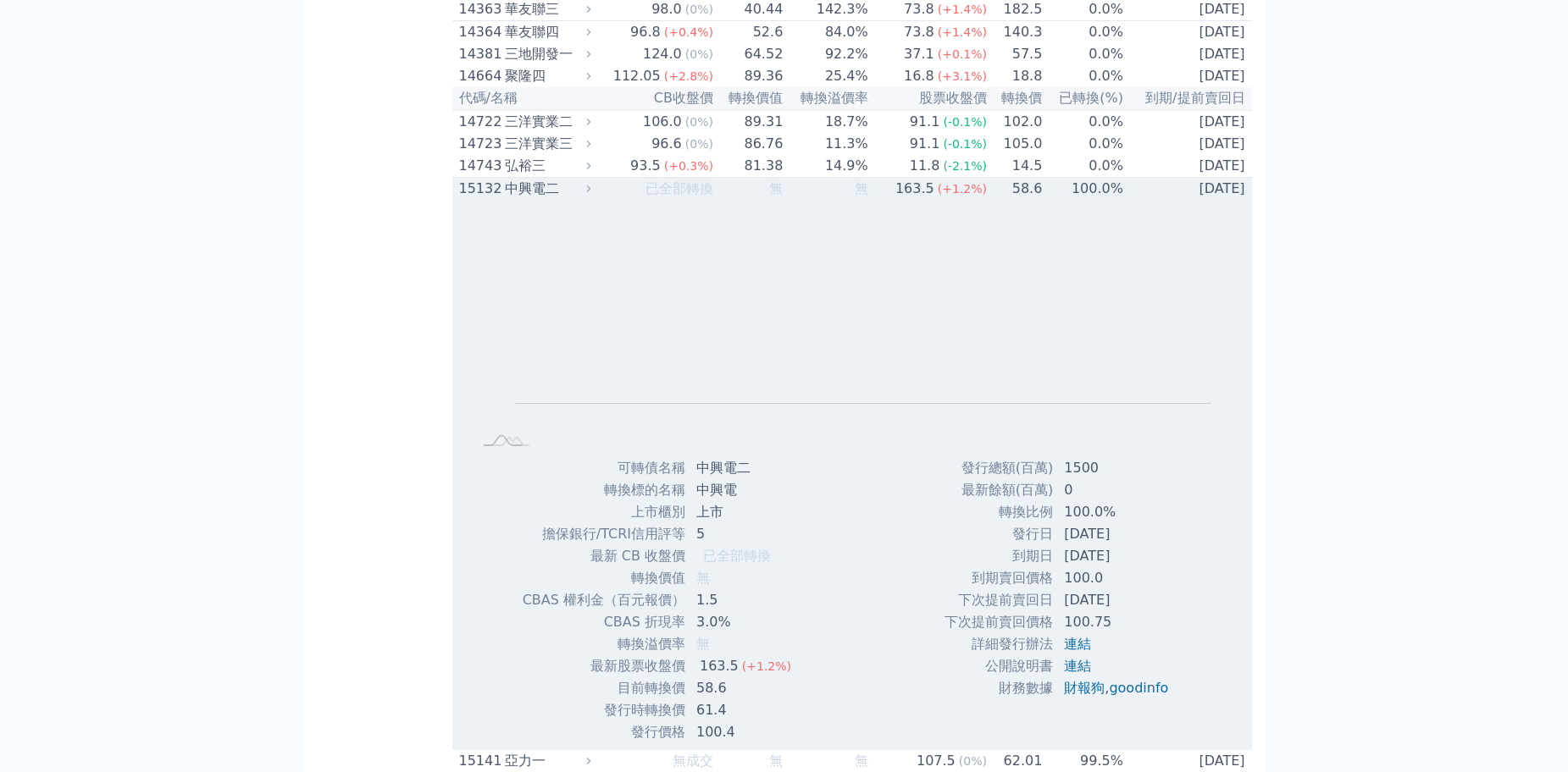
scroll to position [261, 0]
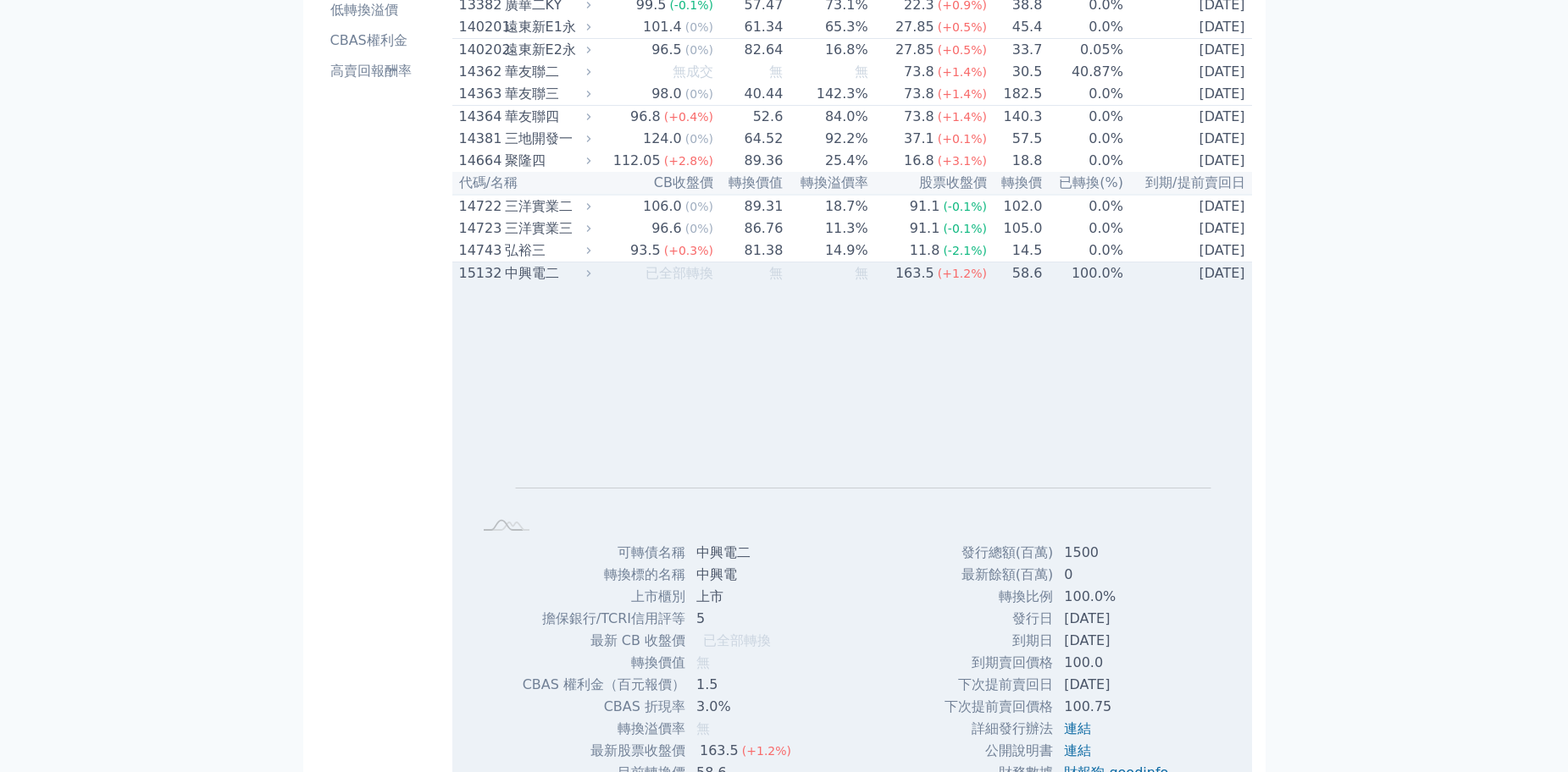
click at [741, 286] on td "無" at bounding box center [749, 274] width 70 height 23
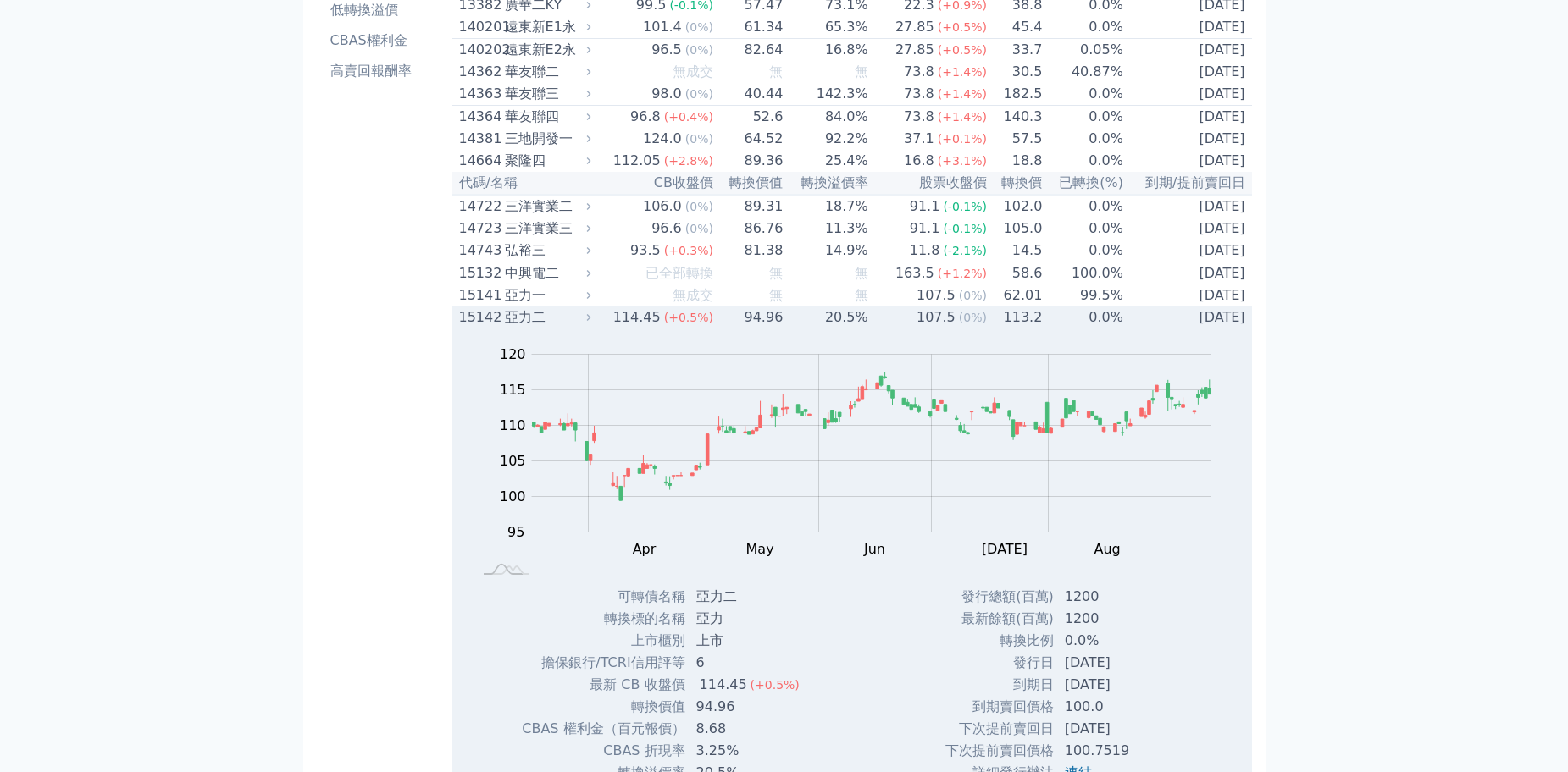
click at [498, 328] on div "15142" at bounding box center [480, 317] width 42 height 20
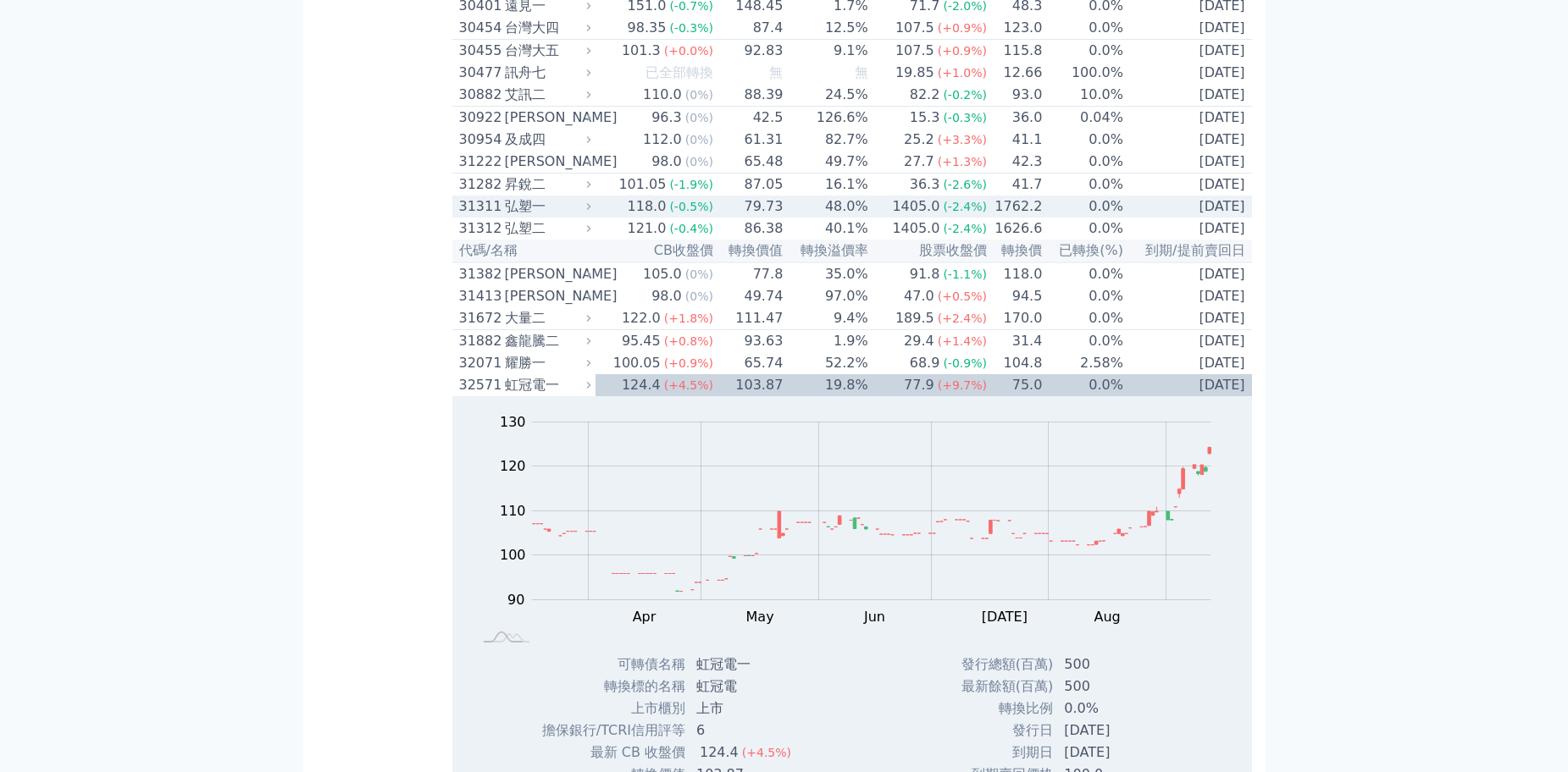
scroll to position [2547, 0]
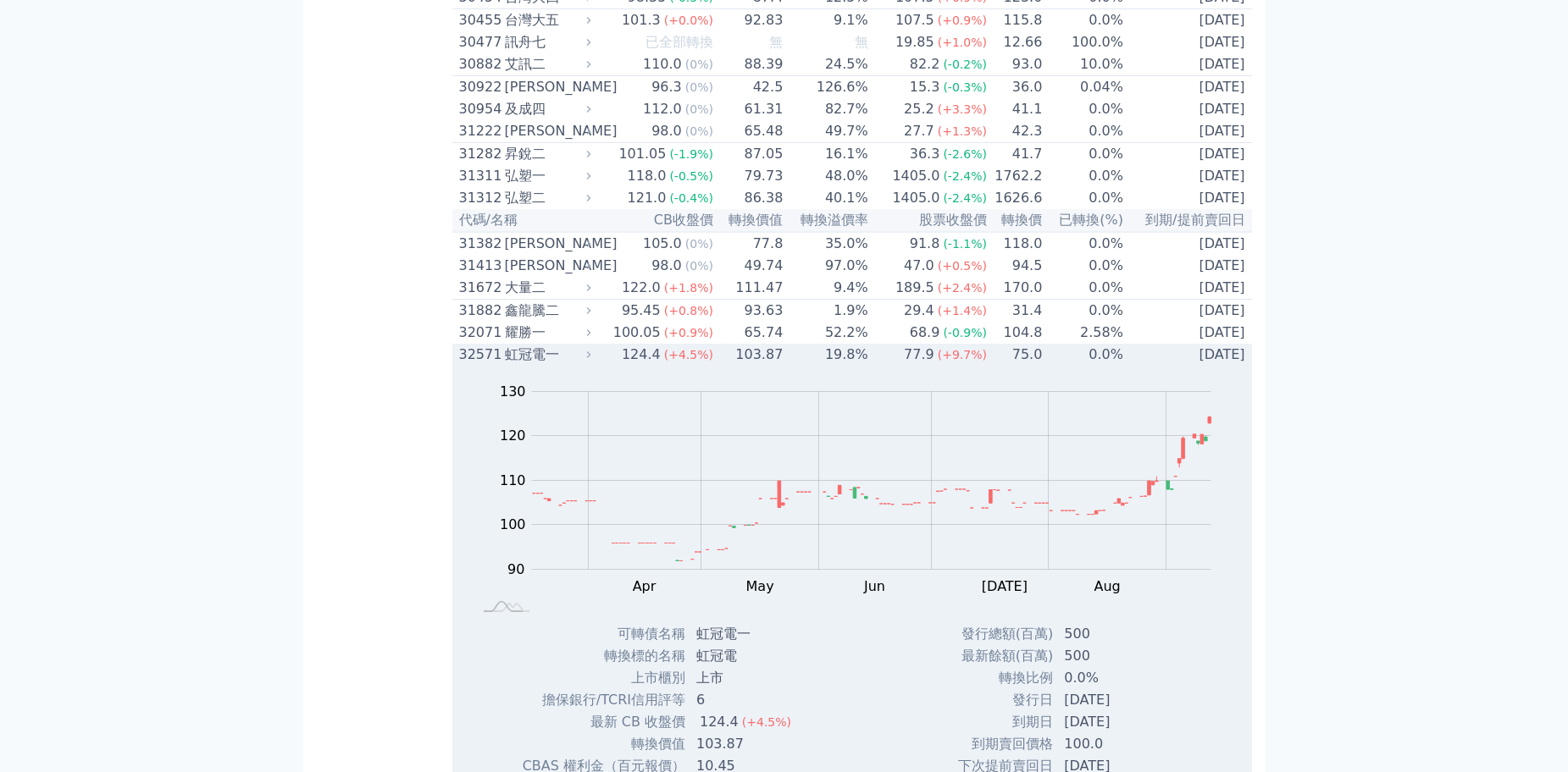
click at [475, 365] on div "32571" at bounding box center [480, 355] width 42 height 20
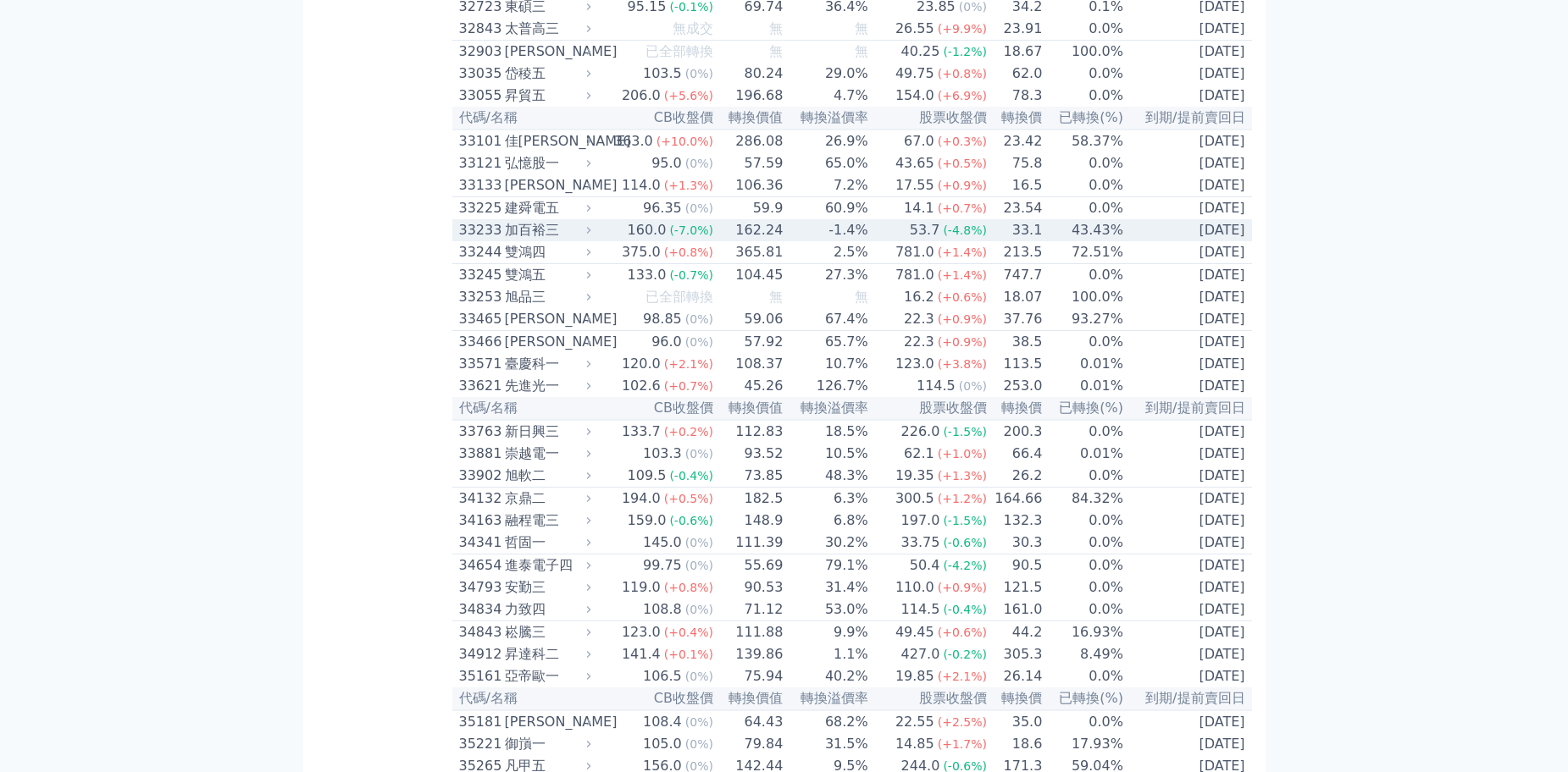
scroll to position [2970, 0]
